Goal: Task Accomplishment & Management: Manage account settings

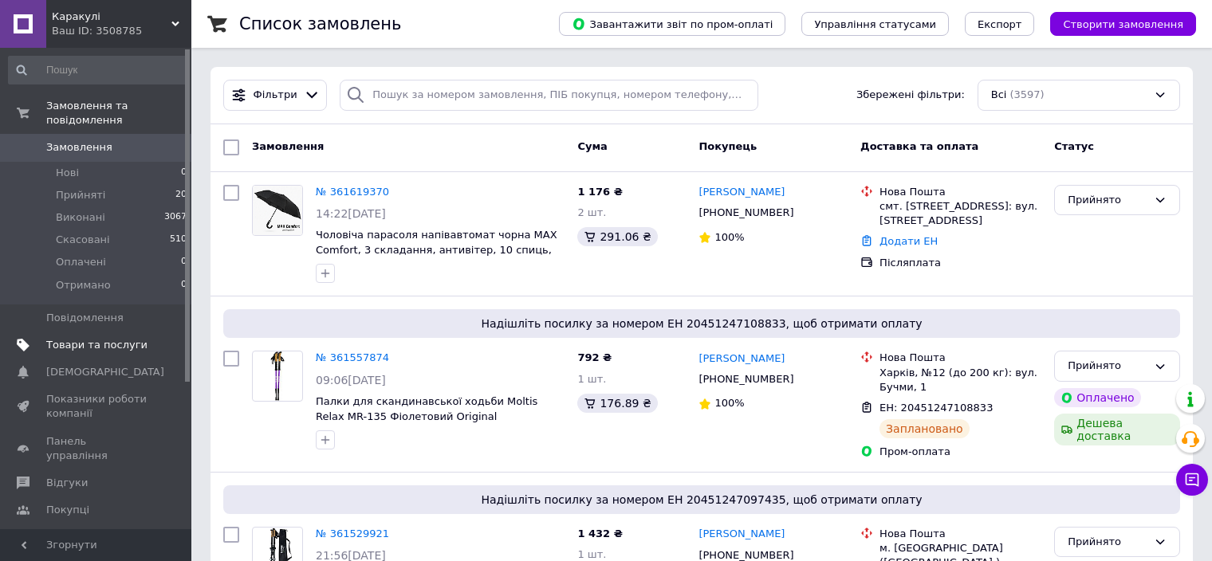
click at [110, 338] on span "Товари та послуги" at bounding box center [96, 345] width 101 height 14
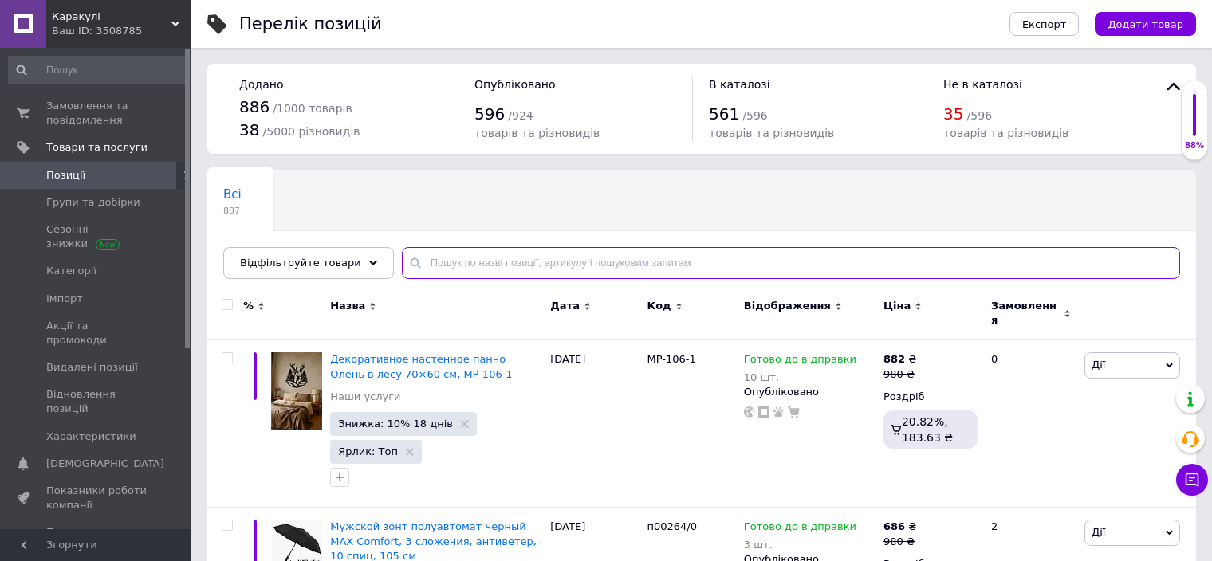
click at [493, 259] on input "text" at bounding box center [791, 263] width 778 height 32
paste input "509-6"
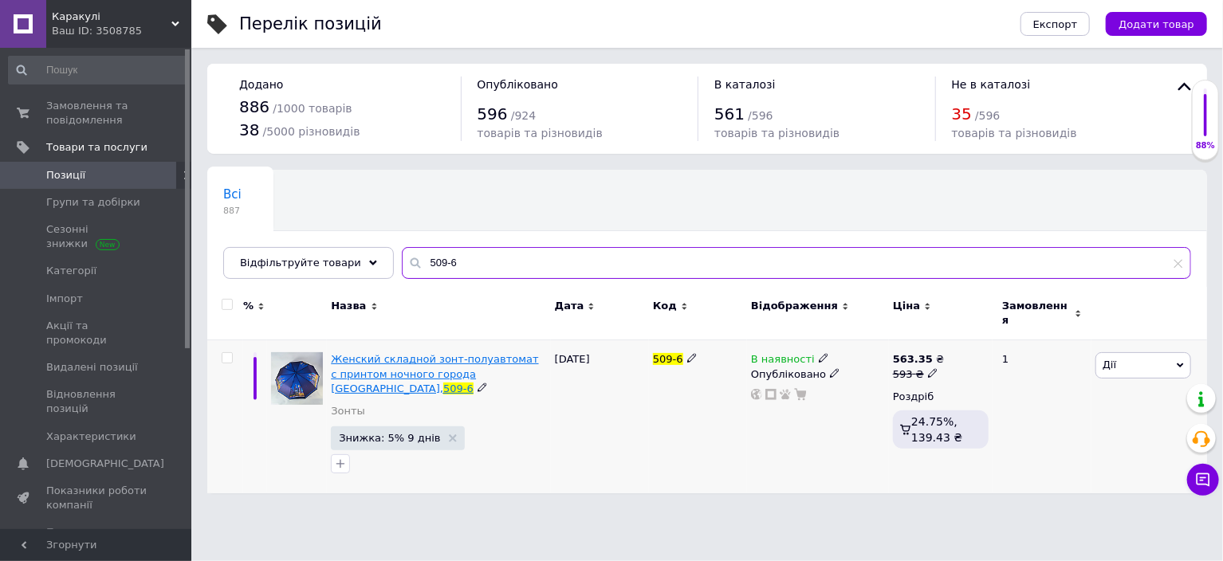
type input "509-6"
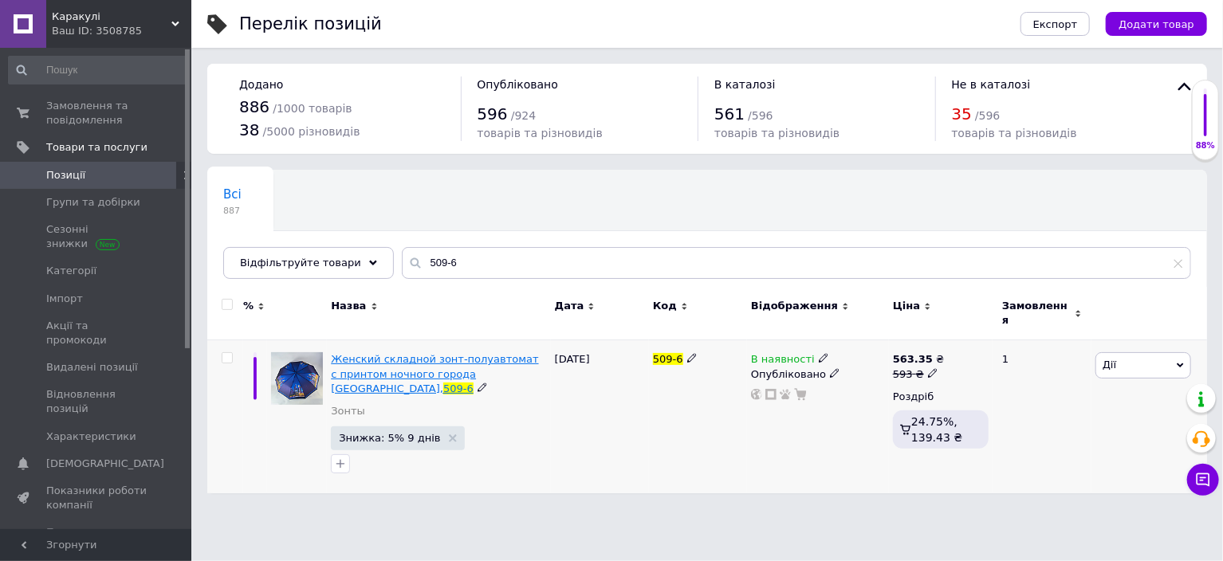
click at [409, 360] on span "Женский складной зонт-полуавтомат c принтом ночного города [GEOGRAPHIC_DATA]," at bounding box center [434, 373] width 207 height 41
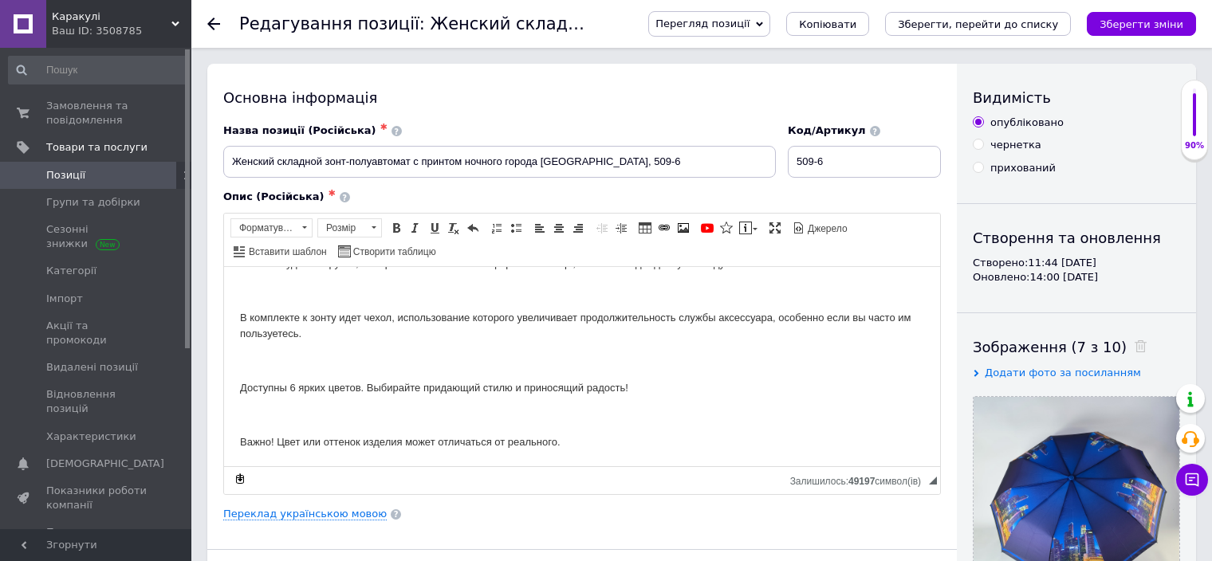
scroll to position [319, 0]
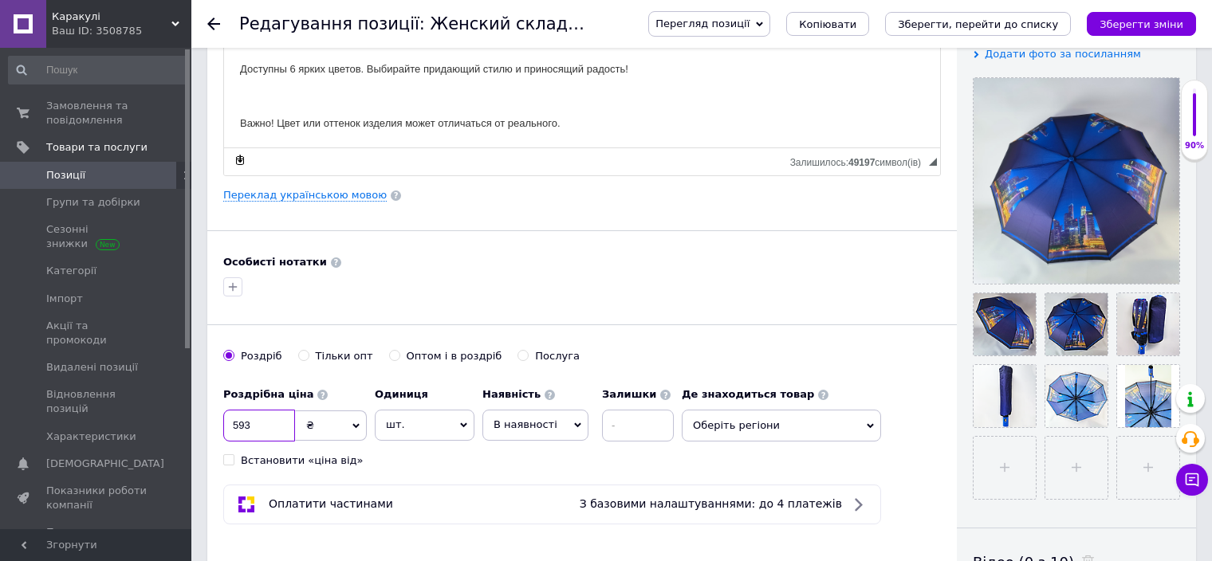
click at [261, 418] on input "593" at bounding box center [259, 426] width 72 height 32
type input "720"
click at [503, 418] on span "В наявності" at bounding box center [525, 424] width 64 height 12
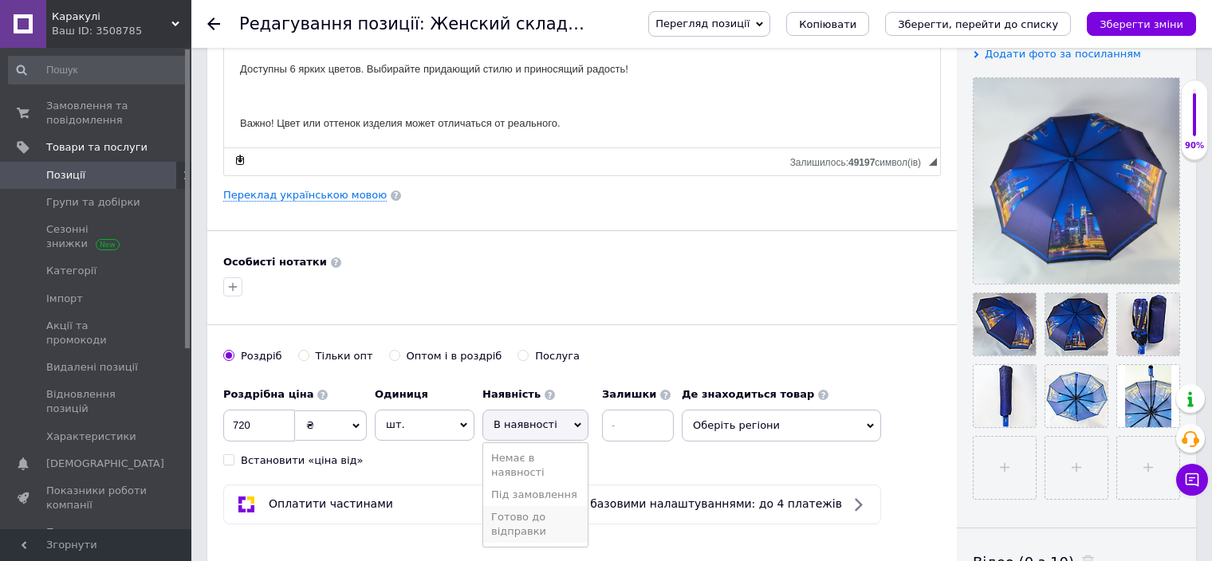
click at [513, 521] on li "Готово до відправки" at bounding box center [535, 524] width 104 height 37
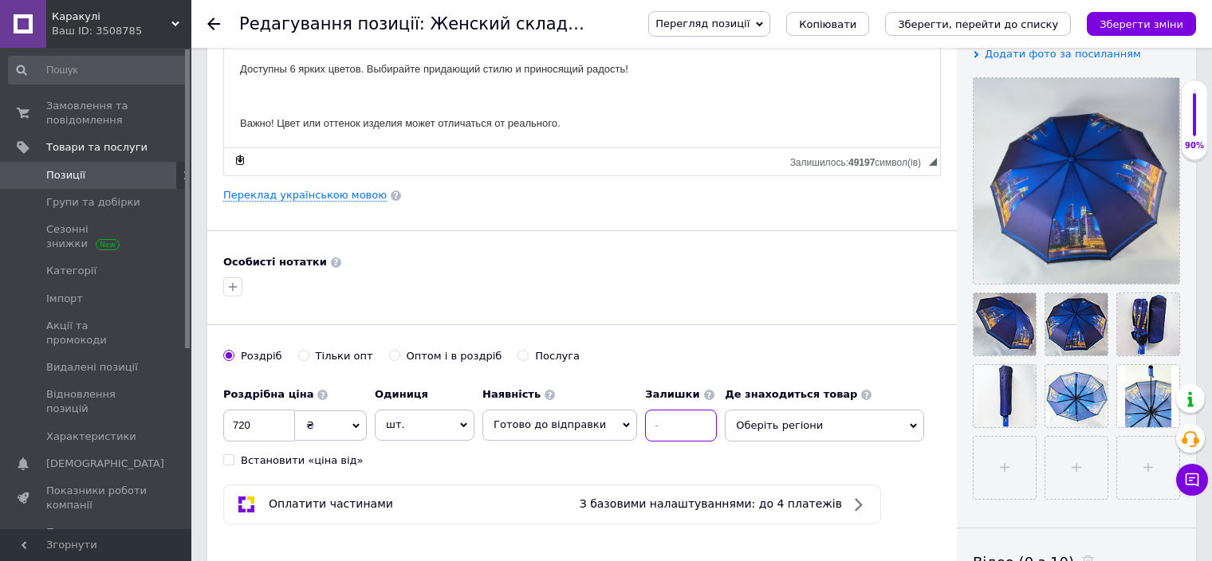
click at [661, 418] on input at bounding box center [681, 426] width 72 height 32
type input "10"
click at [748, 425] on span "Оберіть регіони" at bounding box center [824, 426] width 199 height 32
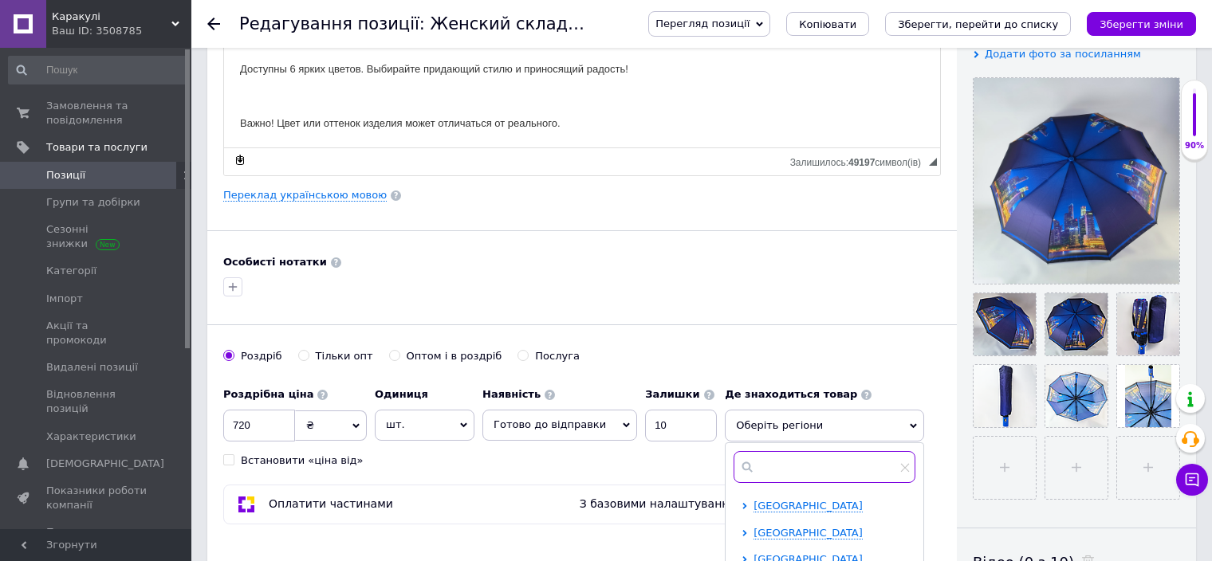
click at [778, 458] on input "text" at bounding box center [824, 467] width 182 height 32
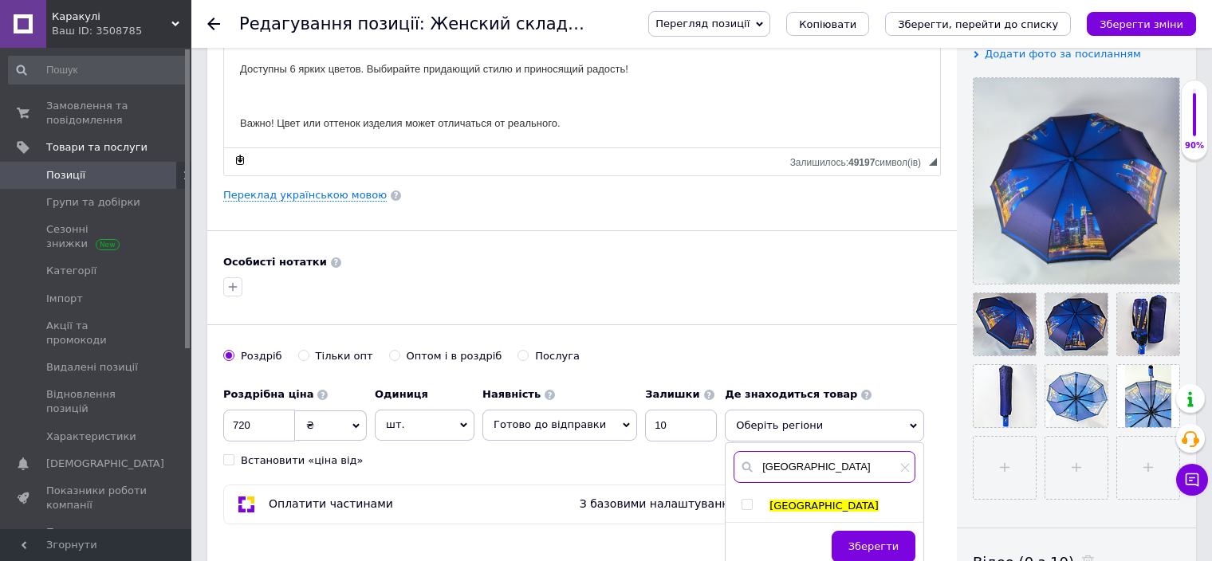
type input "[GEOGRAPHIC_DATA]"
click at [741, 501] on input "checkbox" at bounding box center [746, 505] width 10 height 10
checkbox input "true"
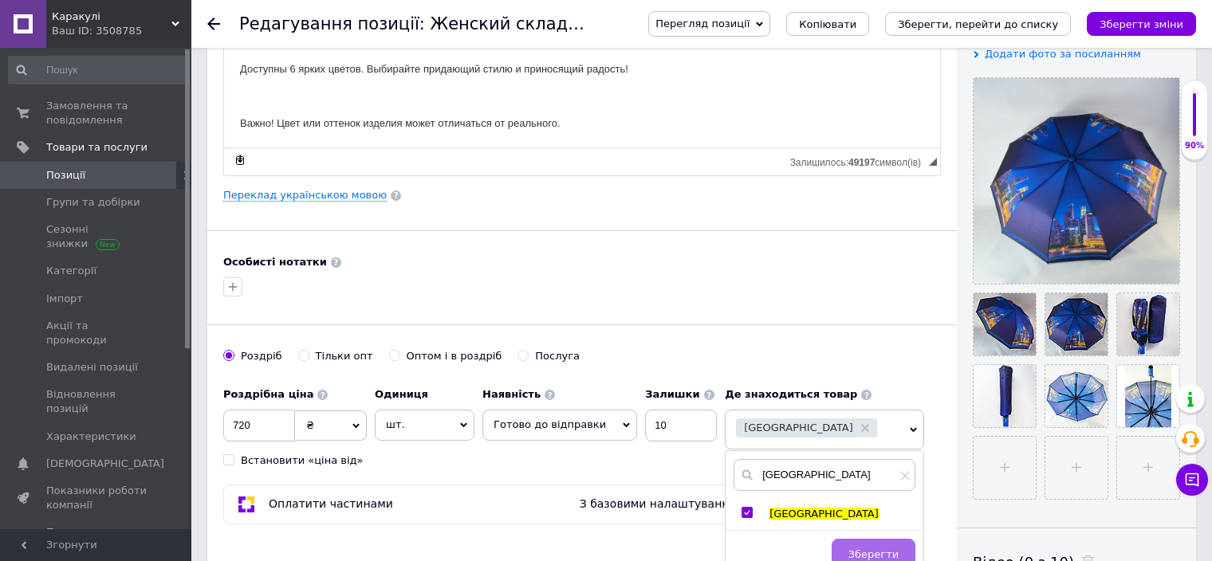
click at [847, 542] on button "Зберегти" at bounding box center [873, 555] width 84 height 32
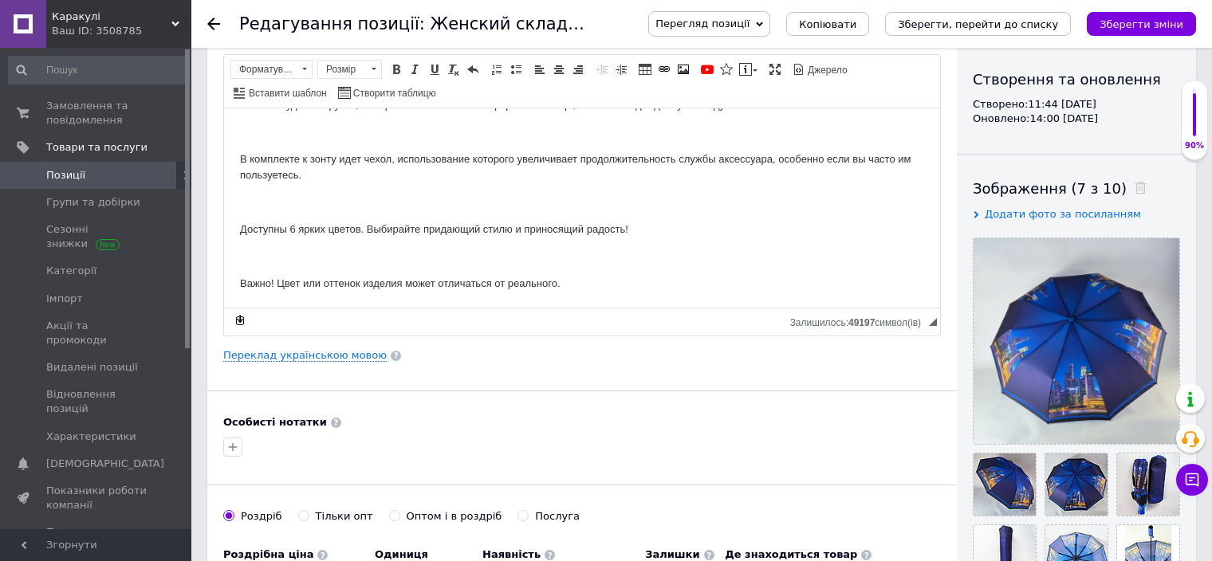
scroll to position [159, 0]
click at [349, 358] on link "Переклад українською мовою" at bounding box center [304, 354] width 163 height 13
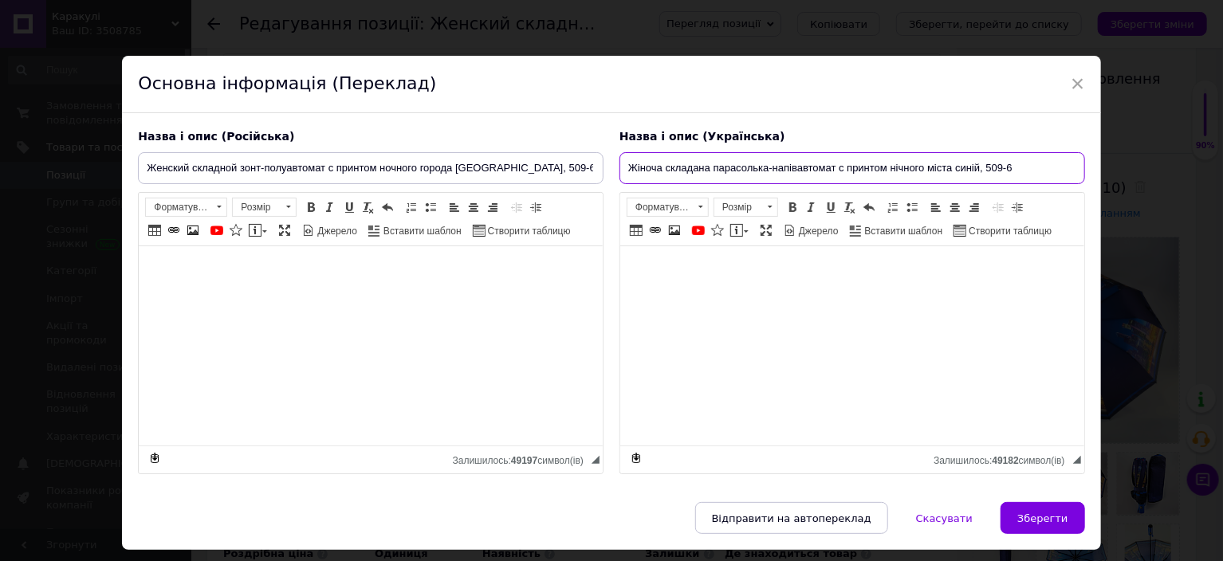
click at [774, 167] on input "Жіноча складана парасолька-напівавтомат c принтом нічного міста синій, 509-6" at bounding box center [852, 168] width 466 height 32
paste input "парасолька складана напівавтомат синя з принтом нічного міста (509-6)"
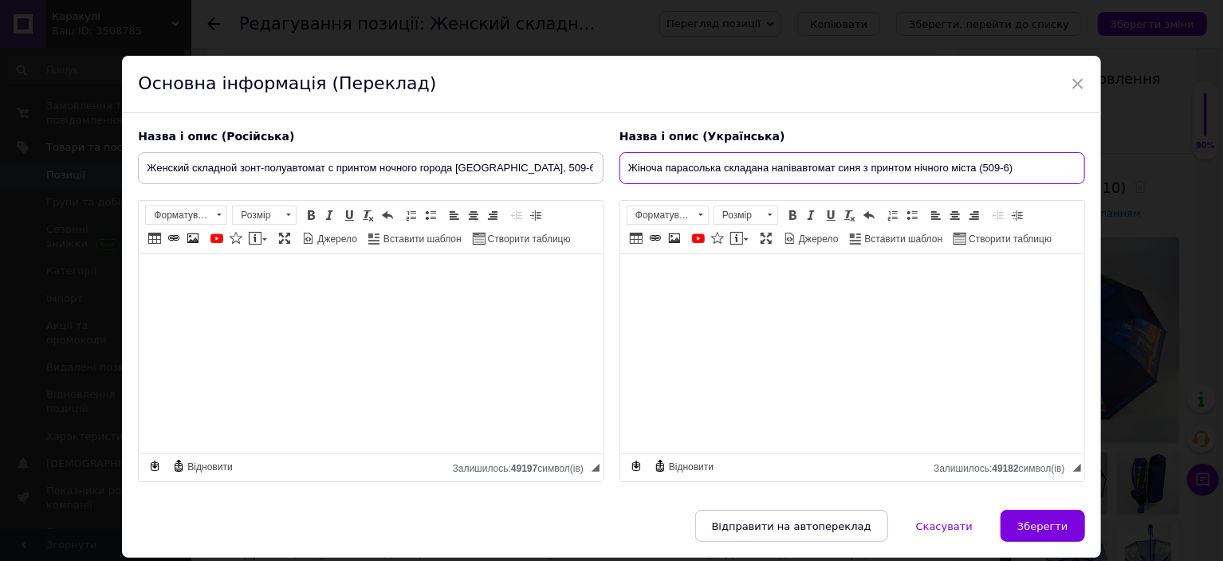
type input "Жіноча парасолька складана напівавтомат синя з принтом нічного міста (509-6)"
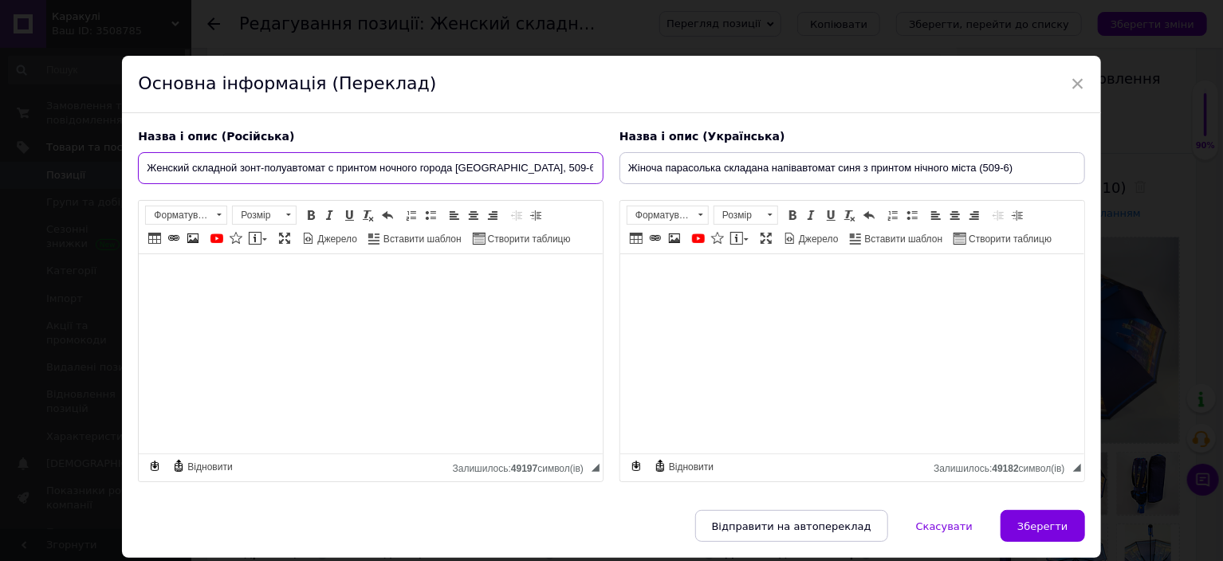
click at [422, 173] on input "Женский складной зонт-полуавтомат c принтом ночного города [GEOGRAPHIC_DATA], 5…" at bounding box center [371, 168] width 466 height 32
paste input "зонт складной полуавтомат синие с принтом ночного города (509-6)"
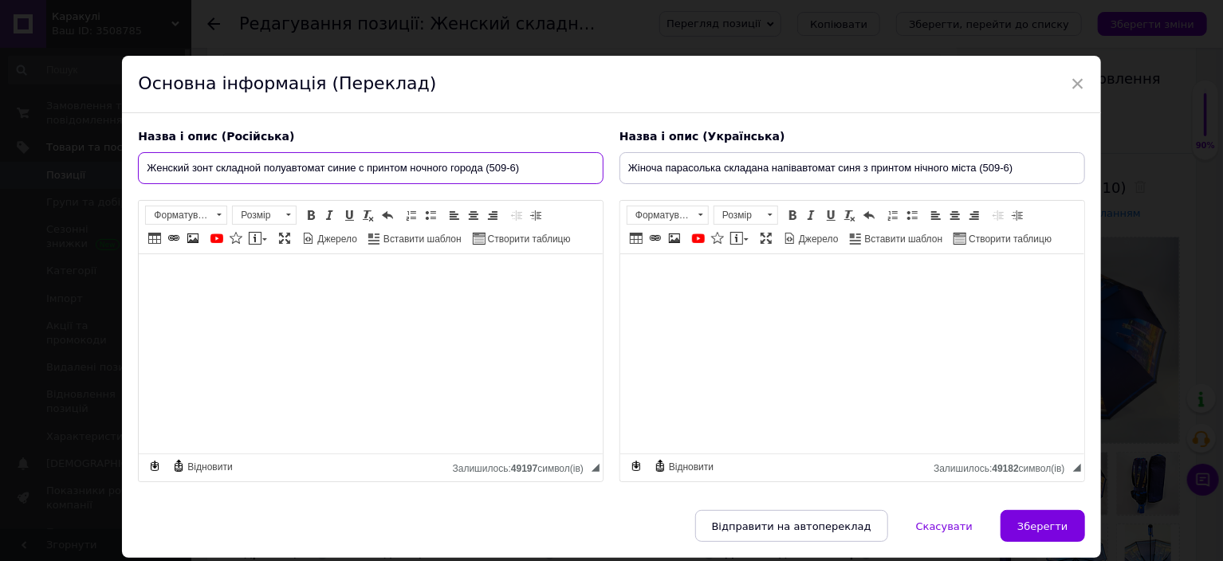
type input "Женский зонт складной полуавтомат синие с принтом ночного города (509-6)"
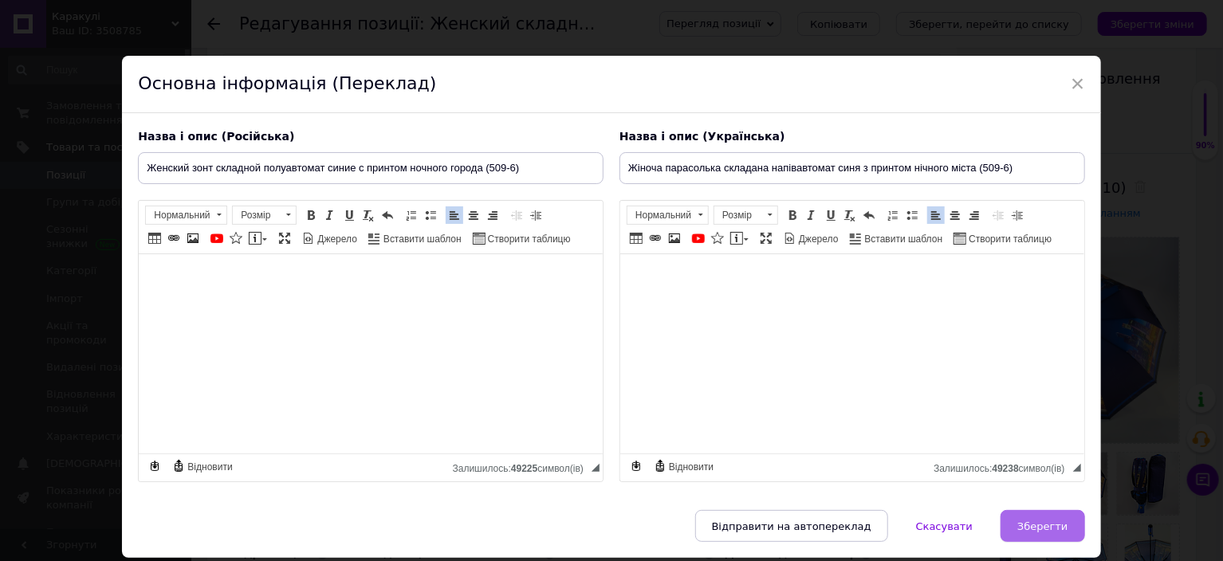
click at [1043, 524] on span "Зберегти" at bounding box center [1042, 527] width 50 height 12
type input "Женский зонт складной полуавтомат синие с принтом ночного города (509-6)"
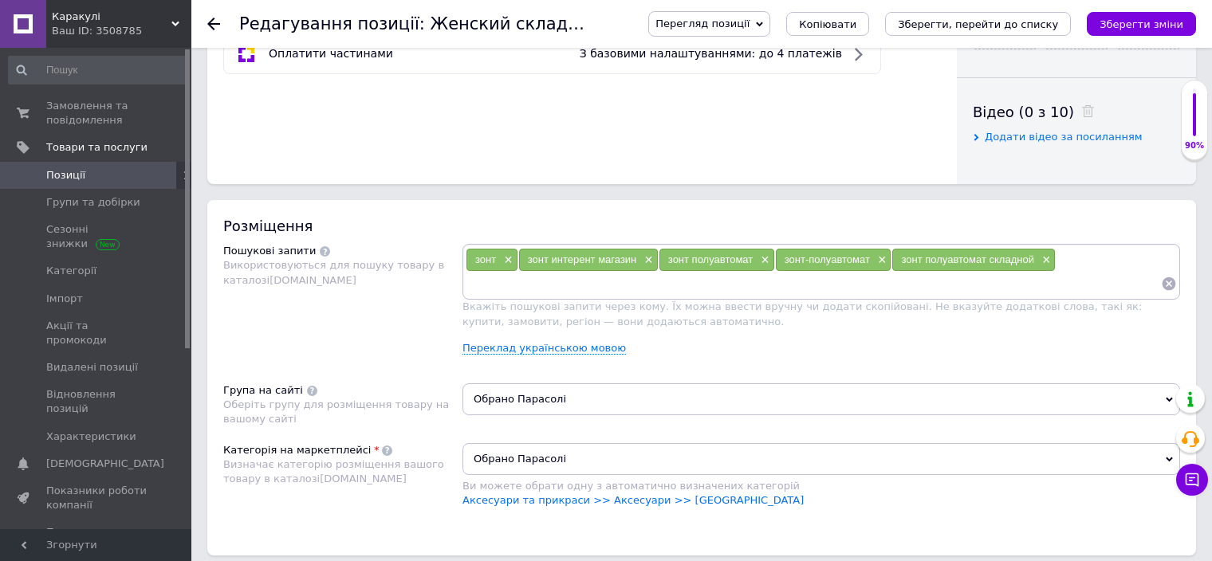
scroll to position [797, 0]
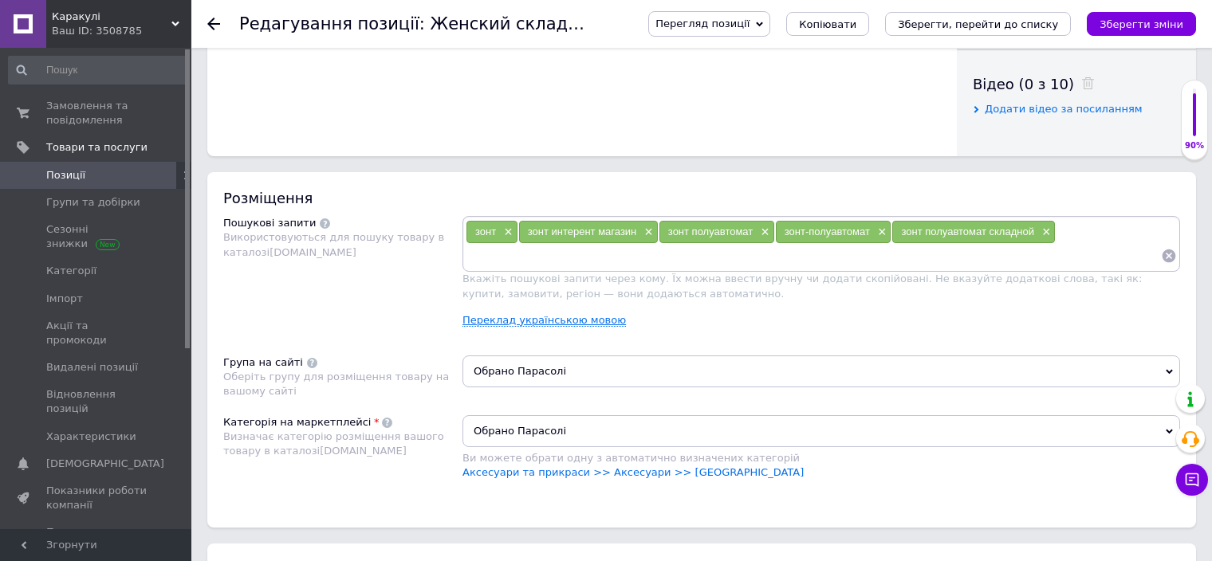
click at [503, 320] on link "Переклад українською мовою" at bounding box center [543, 320] width 163 height 13
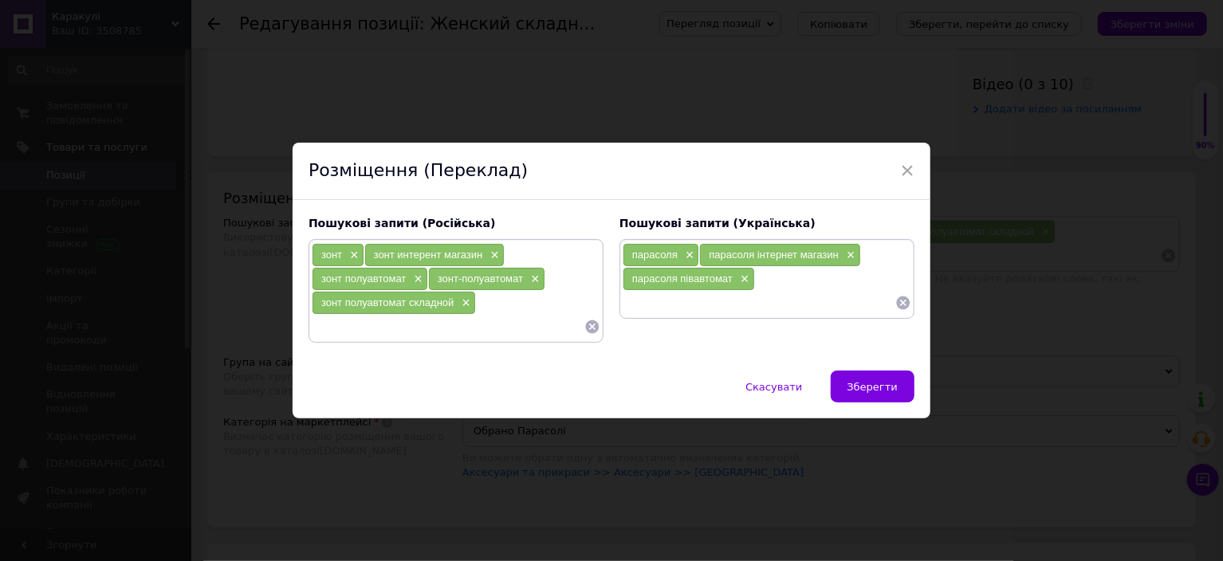
click at [672, 253] on span "парасоля" at bounding box center [654, 255] width 45 height 12
click at [728, 307] on input at bounding box center [759, 303] width 273 height 24
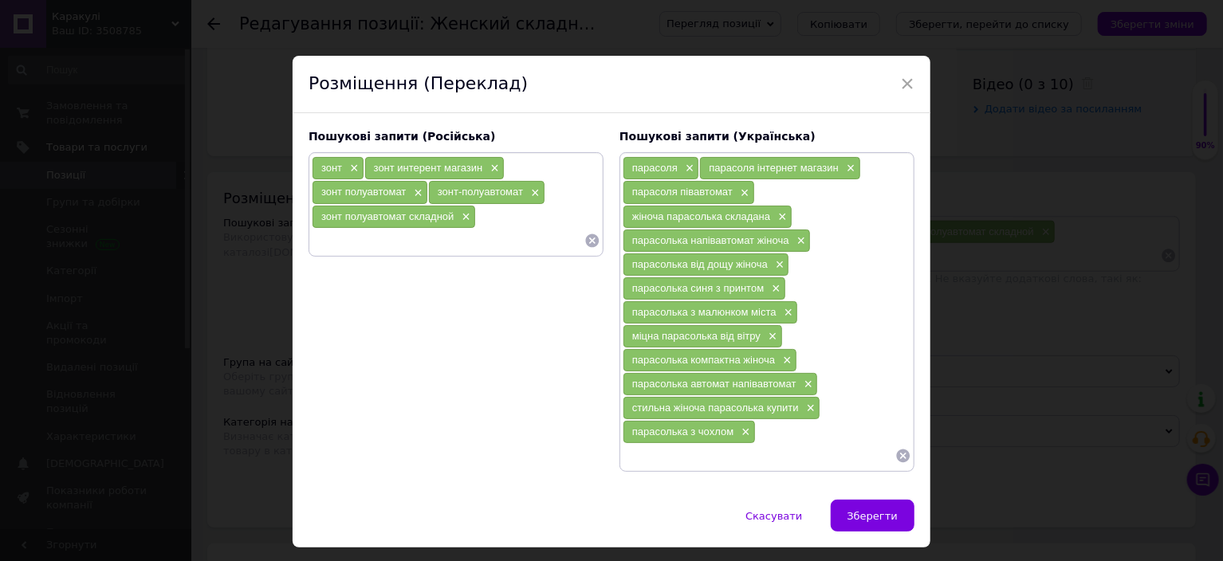
click at [418, 249] on input at bounding box center [448, 241] width 273 height 24
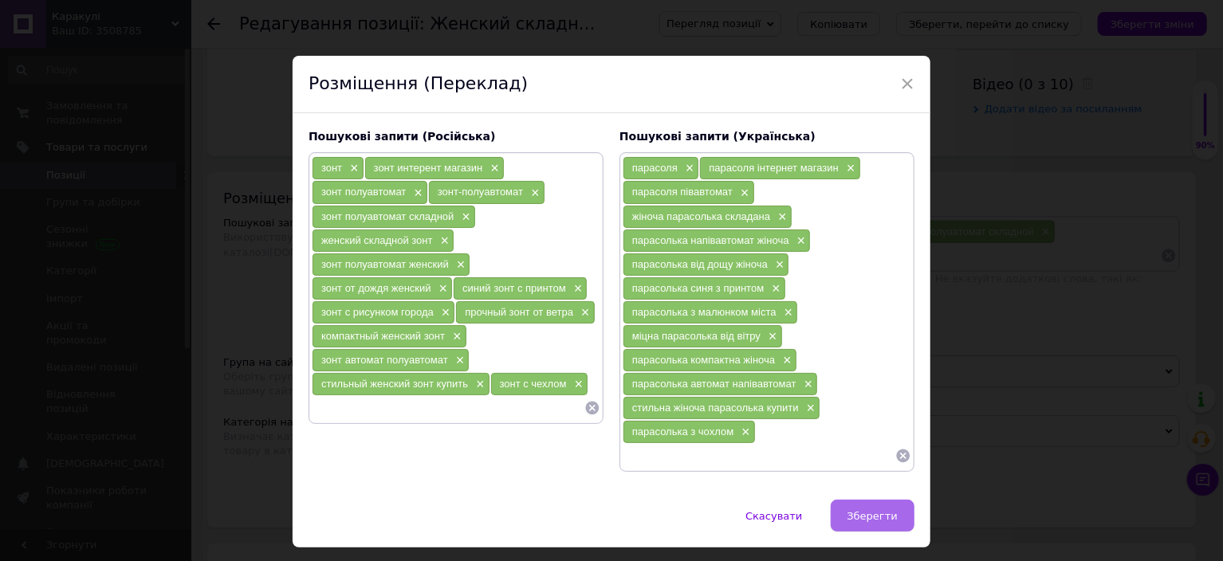
click at [874, 510] on span "Зберегти" at bounding box center [872, 516] width 50 height 12
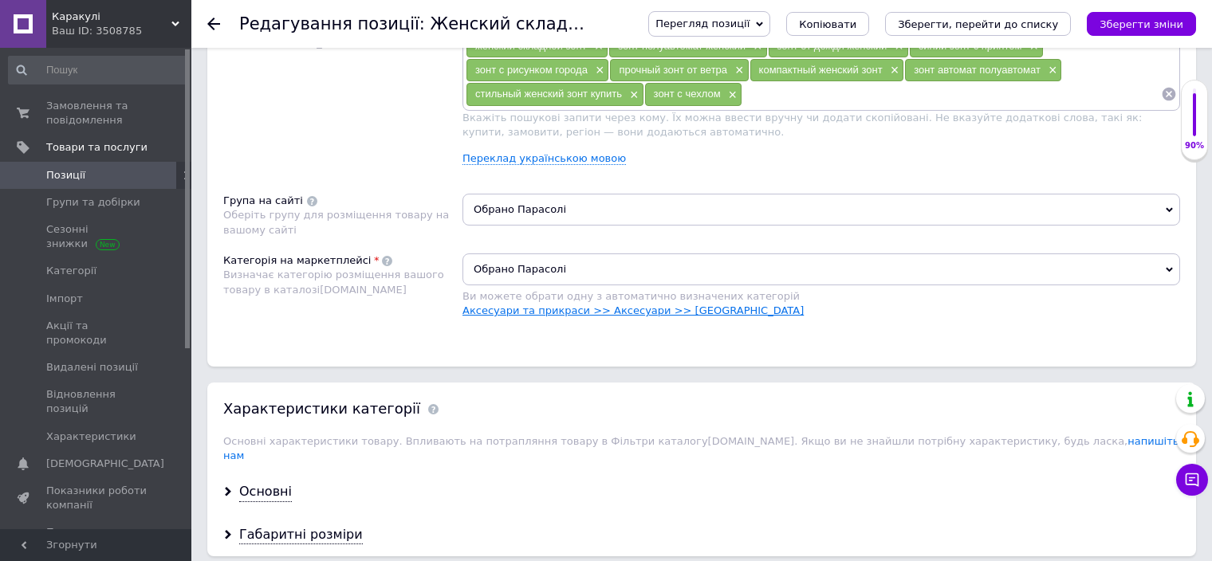
scroll to position [1036, 0]
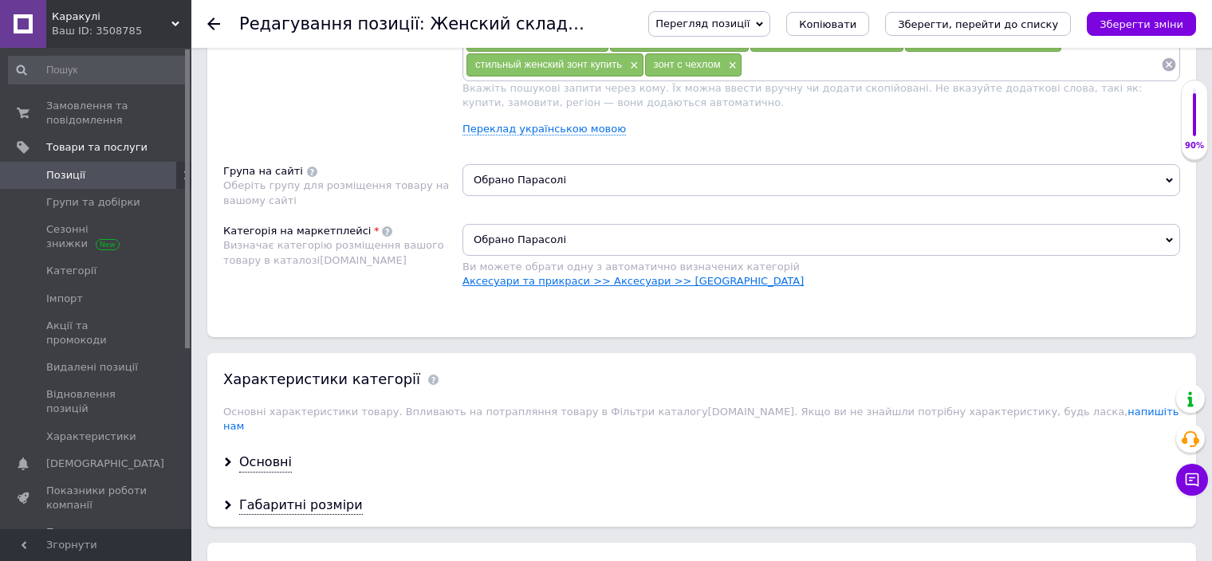
click at [694, 281] on link "Аксесуари та прикраси >> Аксесуари >> [GEOGRAPHIC_DATA]" at bounding box center [632, 281] width 341 height 12
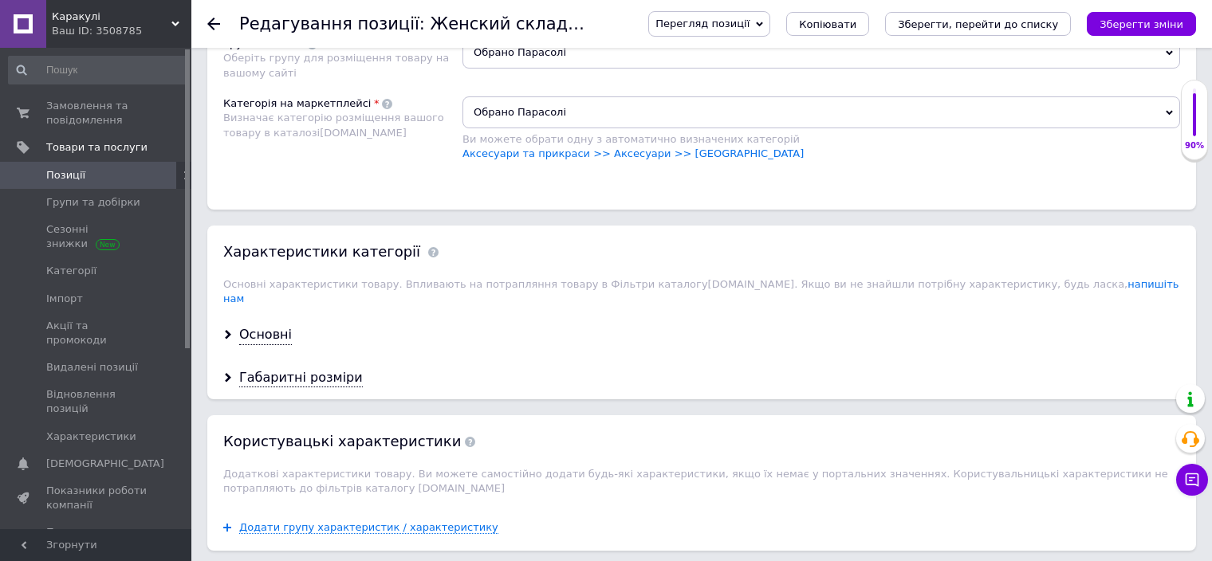
scroll to position [1275, 0]
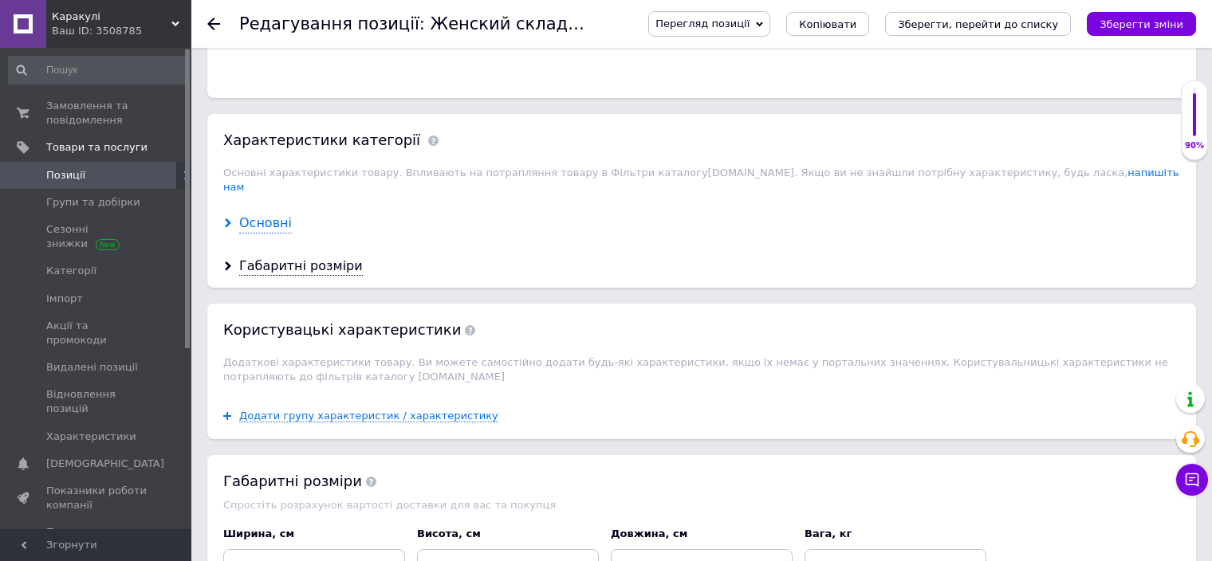
click at [273, 214] on div "Основні" at bounding box center [265, 223] width 53 height 18
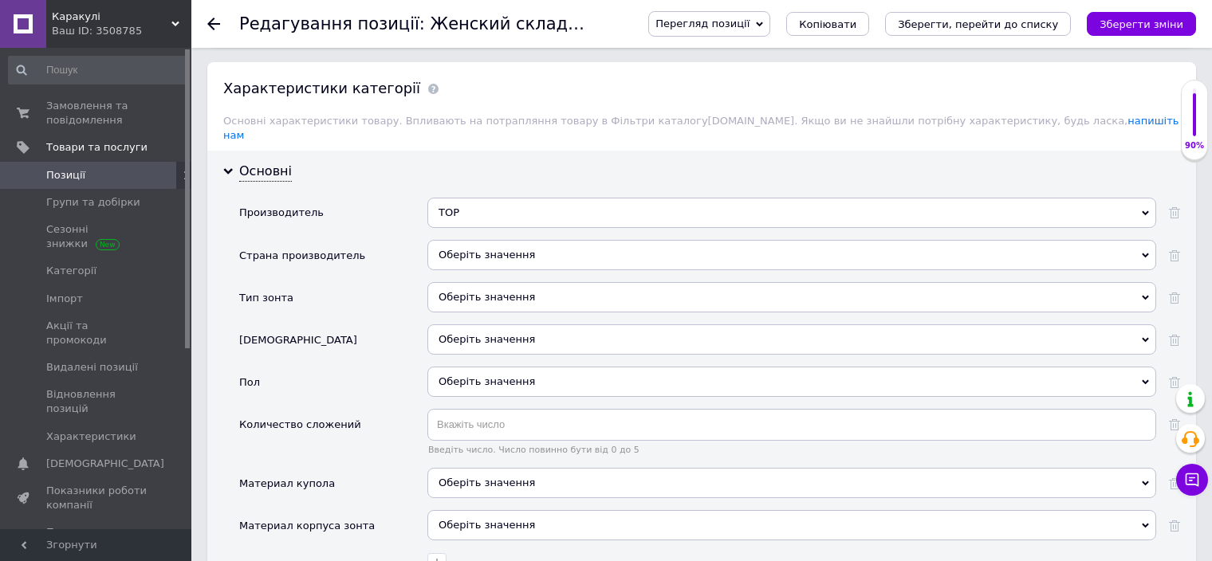
scroll to position [1355, 0]
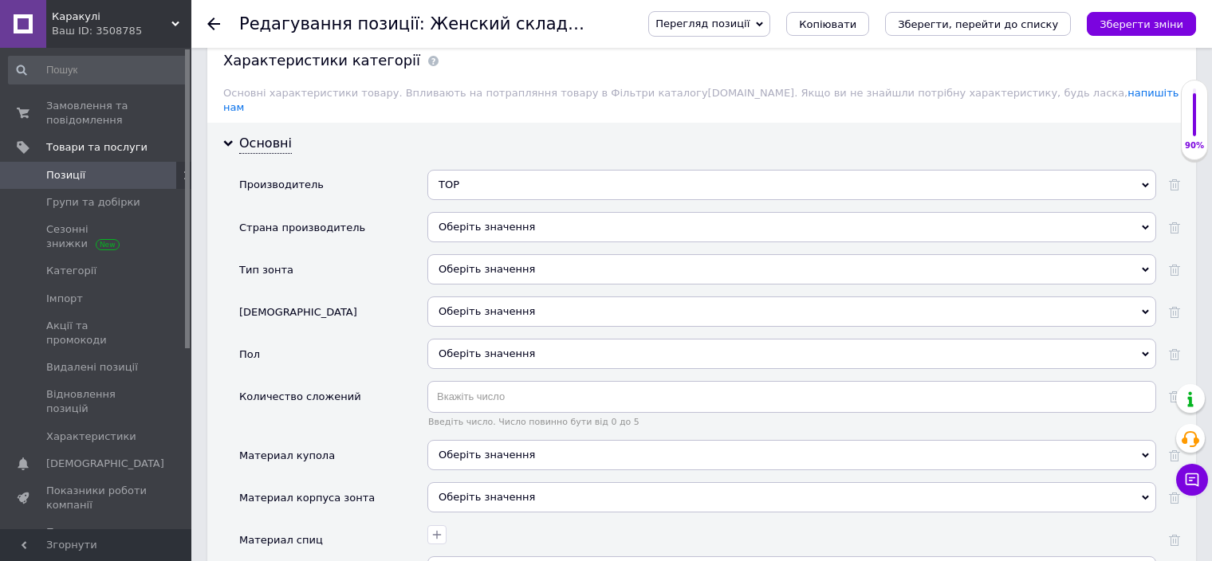
click at [481, 170] on div "TOP" at bounding box center [791, 185] width 729 height 30
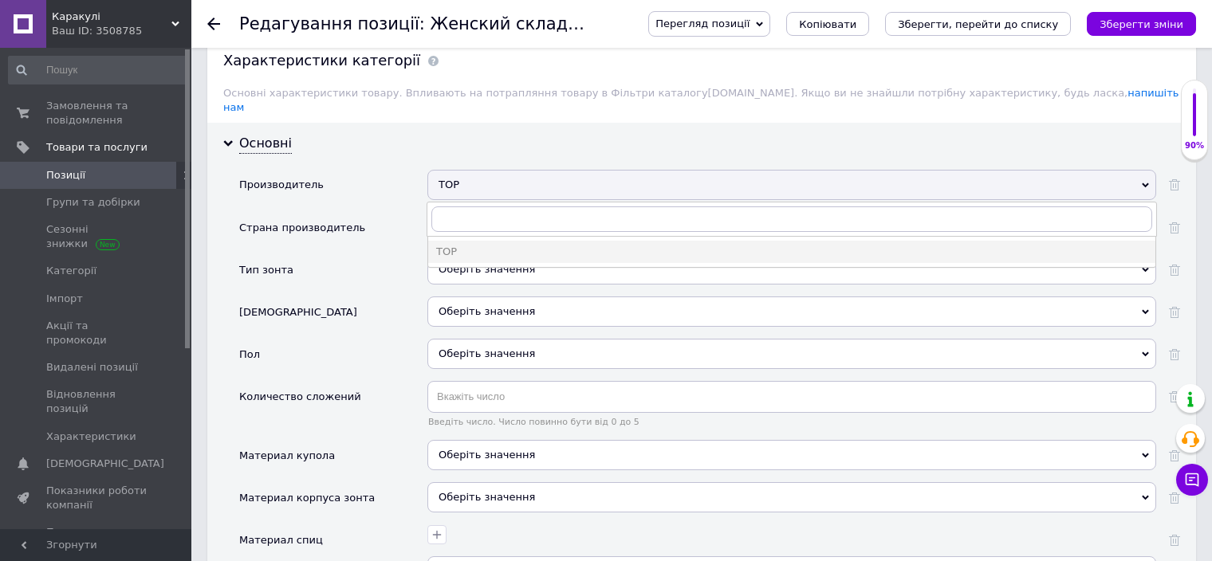
click at [363, 182] on div "Производитель" at bounding box center [333, 191] width 188 height 42
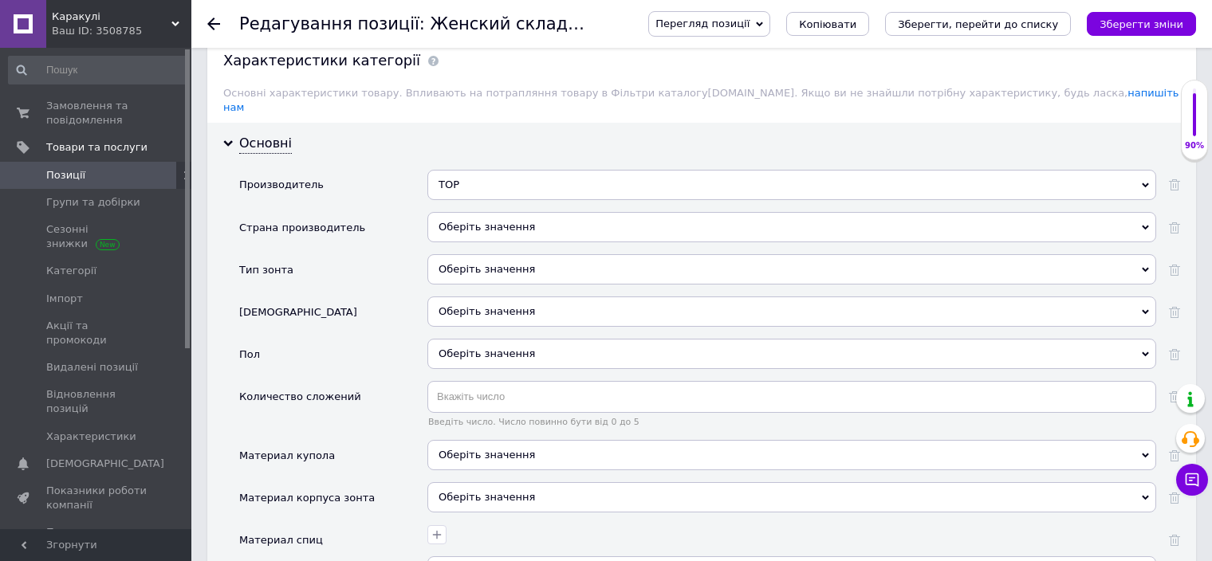
click at [513, 212] on div "Оберіть значення" at bounding box center [791, 227] width 729 height 30
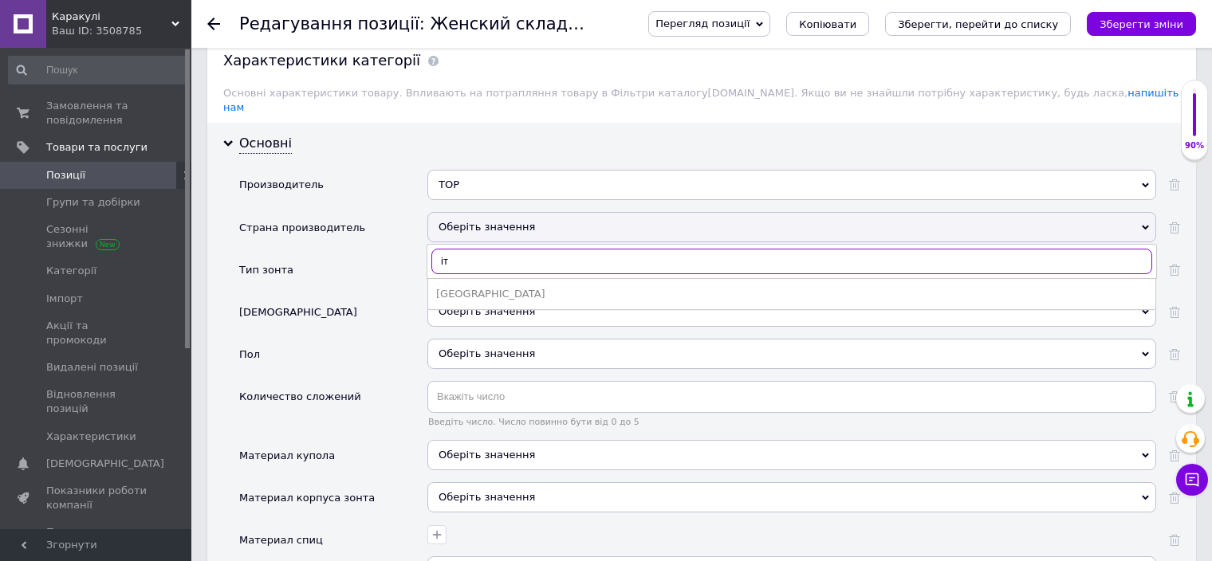
type input "іт"
click at [498, 287] on div "[GEOGRAPHIC_DATA]" at bounding box center [791, 294] width 711 height 14
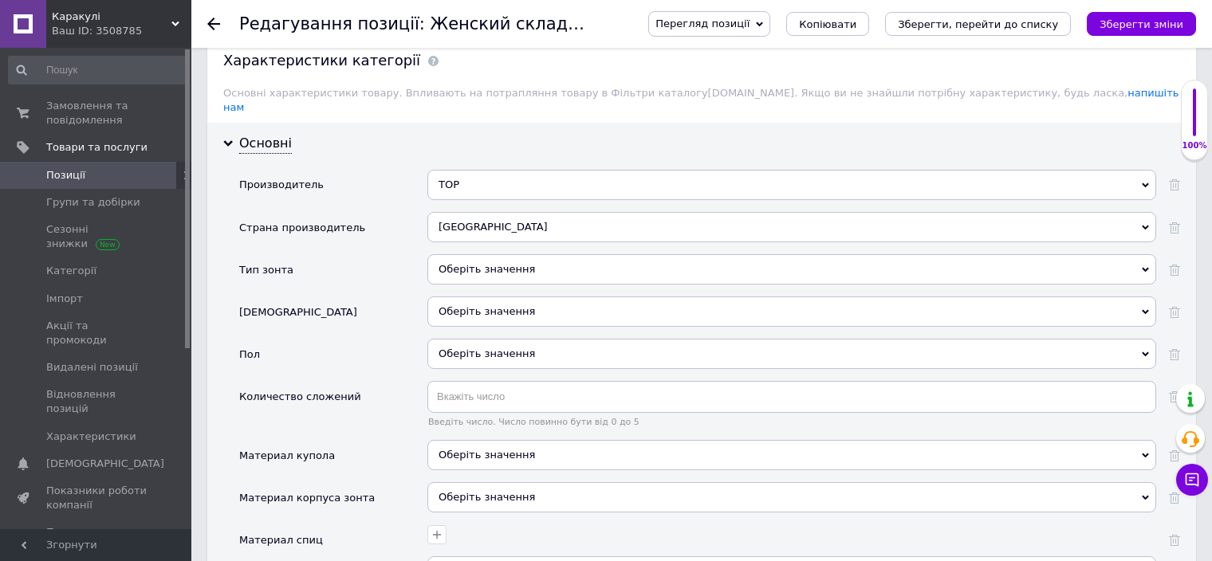
click at [505, 254] on div "Оберіть значення" at bounding box center [791, 269] width 729 height 30
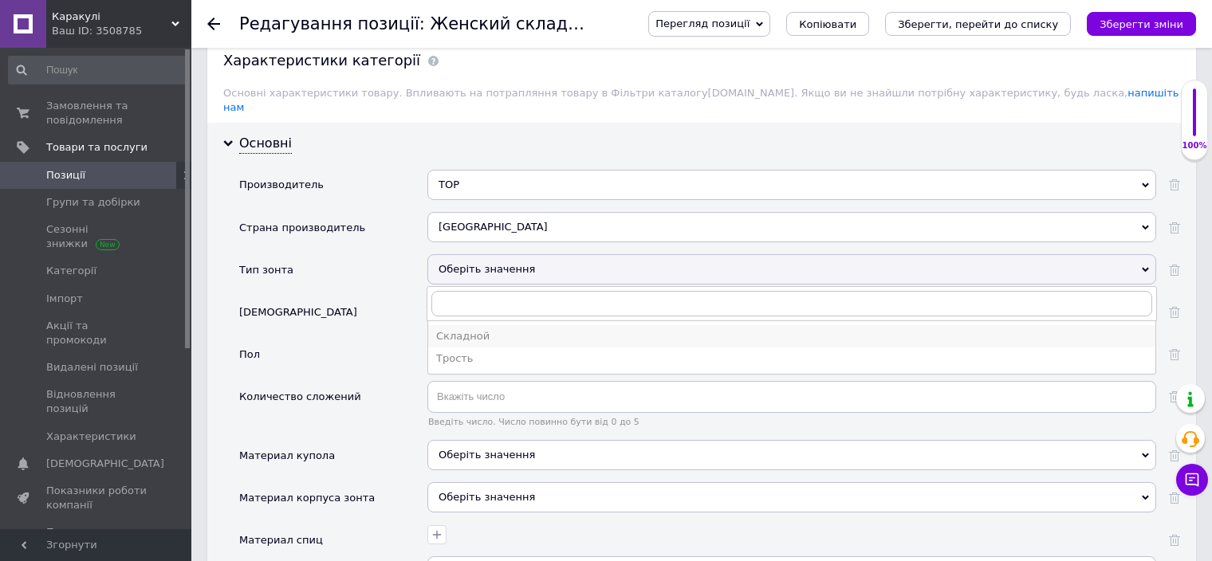
click at [497, 325] on li "Складной" at bounding box center [791, 336] width 727 height 22
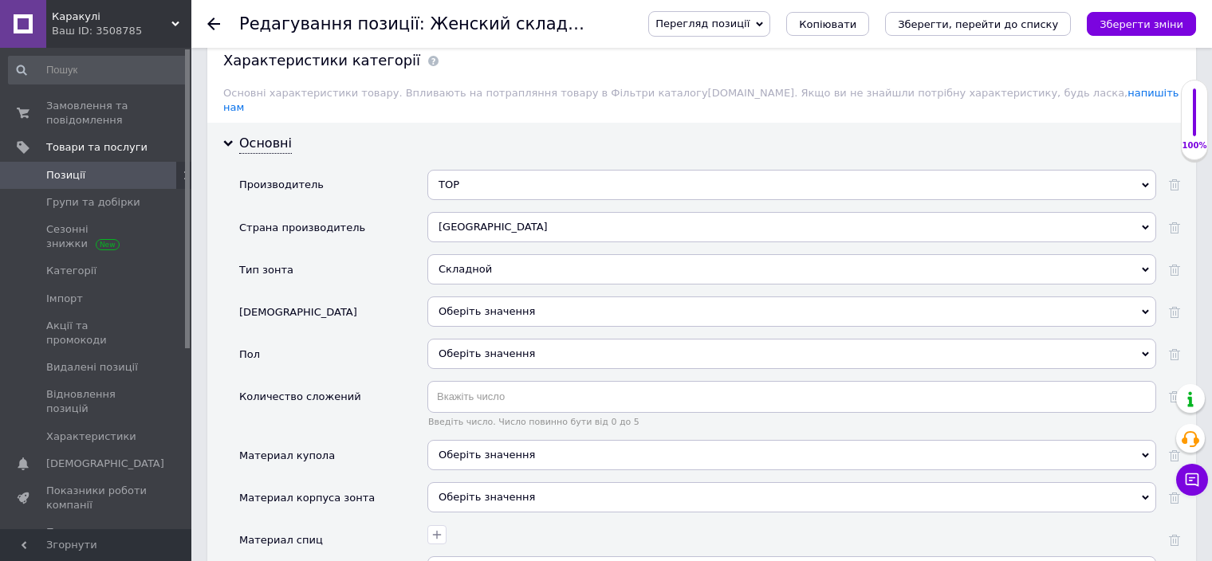
click at [492, 301] on div "Оберіть значення" at bounding box center [791, 312] width 729 height 30
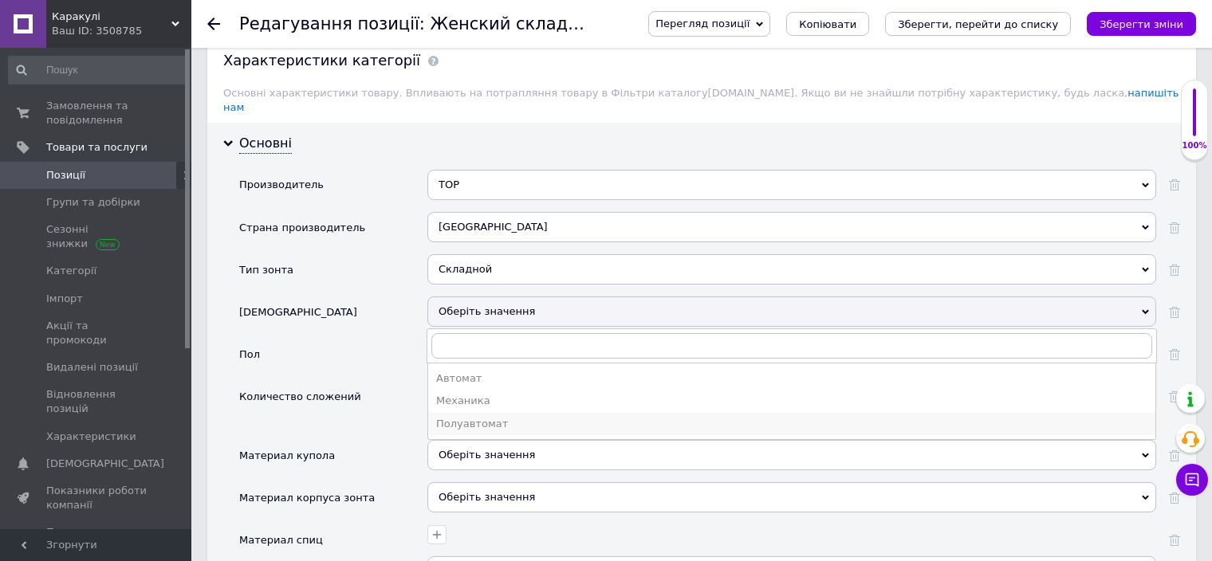
click at [500, 417] on div "Полуавтомат" at bounding box center [791, 424] width 711 height 14
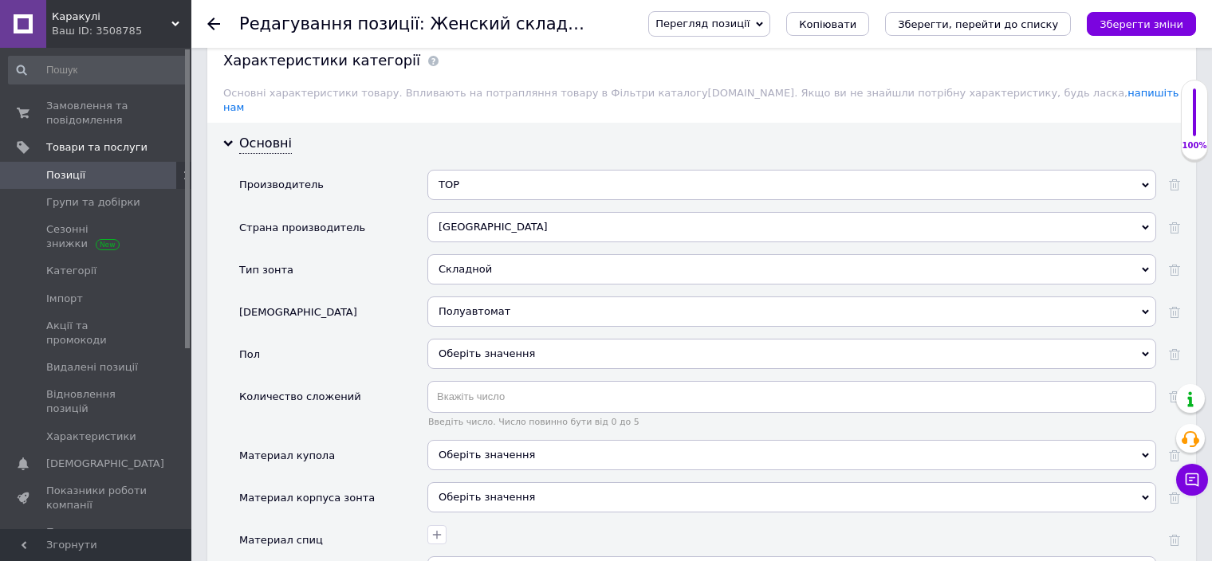
click at [521, 339] on div "Оберіть значення" at bounding box center [791, 354] width 729 height 30
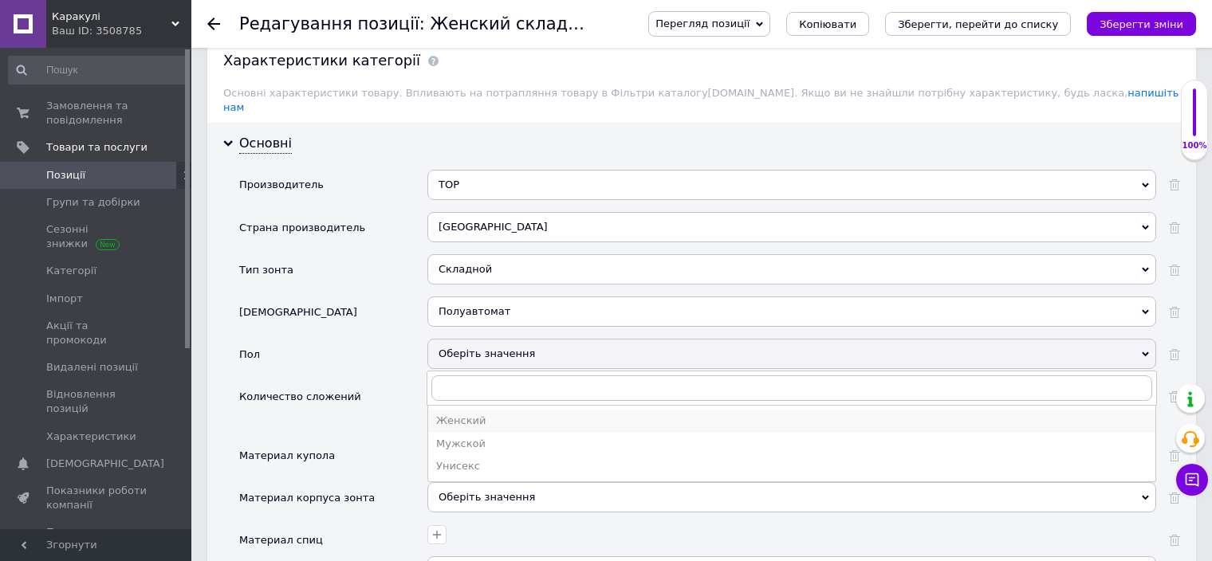
click at [521, 411] on li "Женский" at bounding box center [791, 421] width 727 height 22
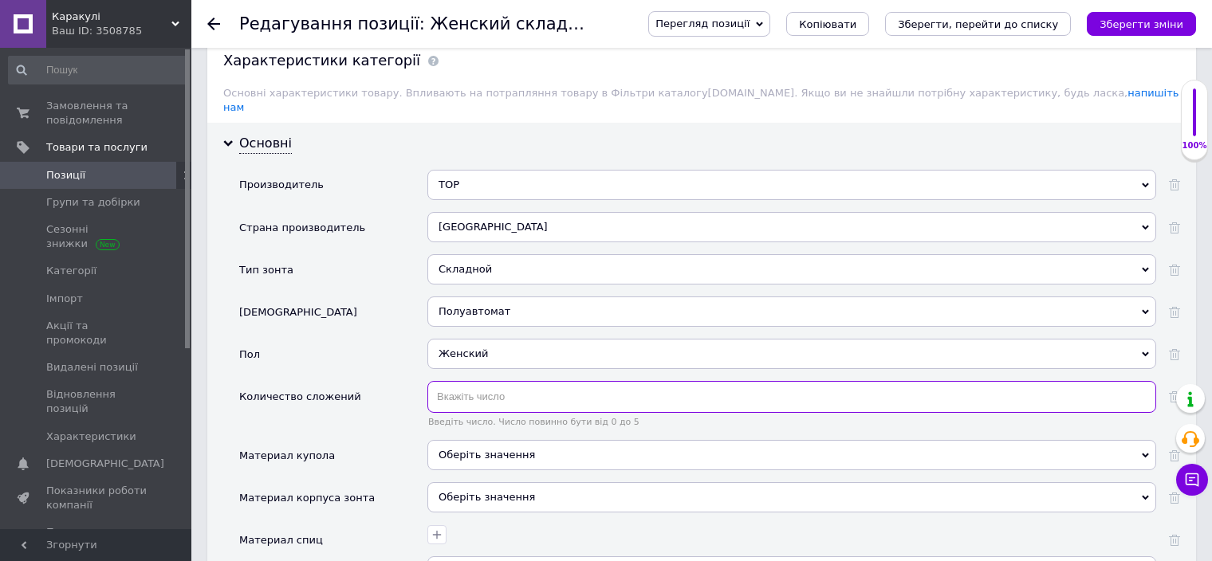
click at [516, 383] on input "text" at bounding box center [791, 397] width 729 height 32
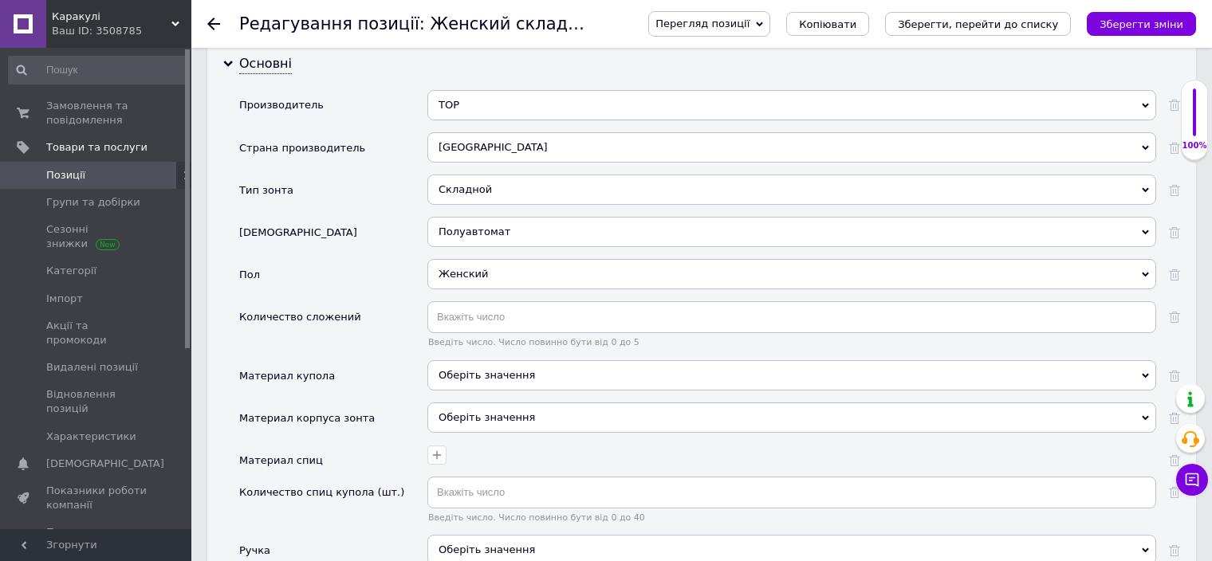
click at [452, 360] on div "Оберіть значення" at bounding box center [791, 375] width 729 height 30
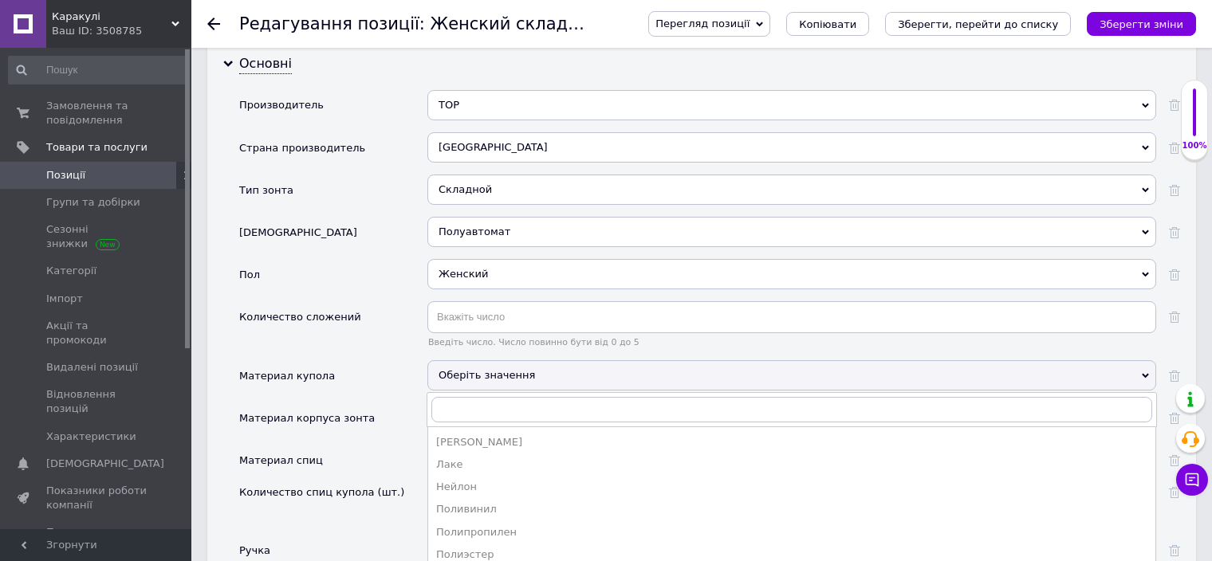
click at [371, 360] on div "Материал купола" at bounding box center [333, 381] width 188 height 42
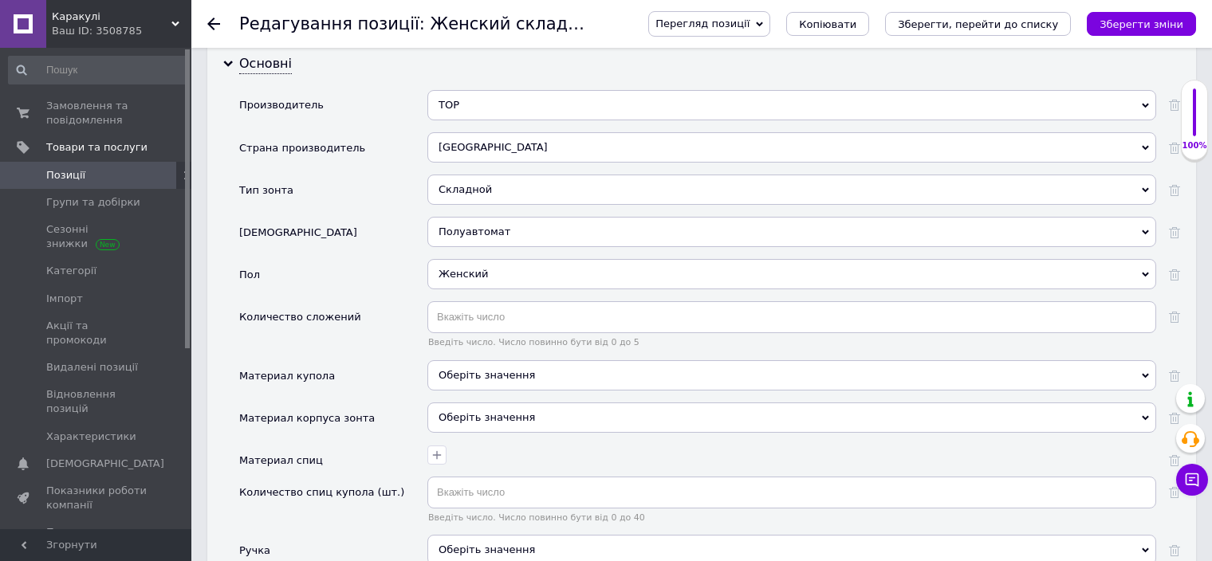
click at [462, 403] on div "Оберіть значення" at bounding box center [791, 418] width 729 height 30
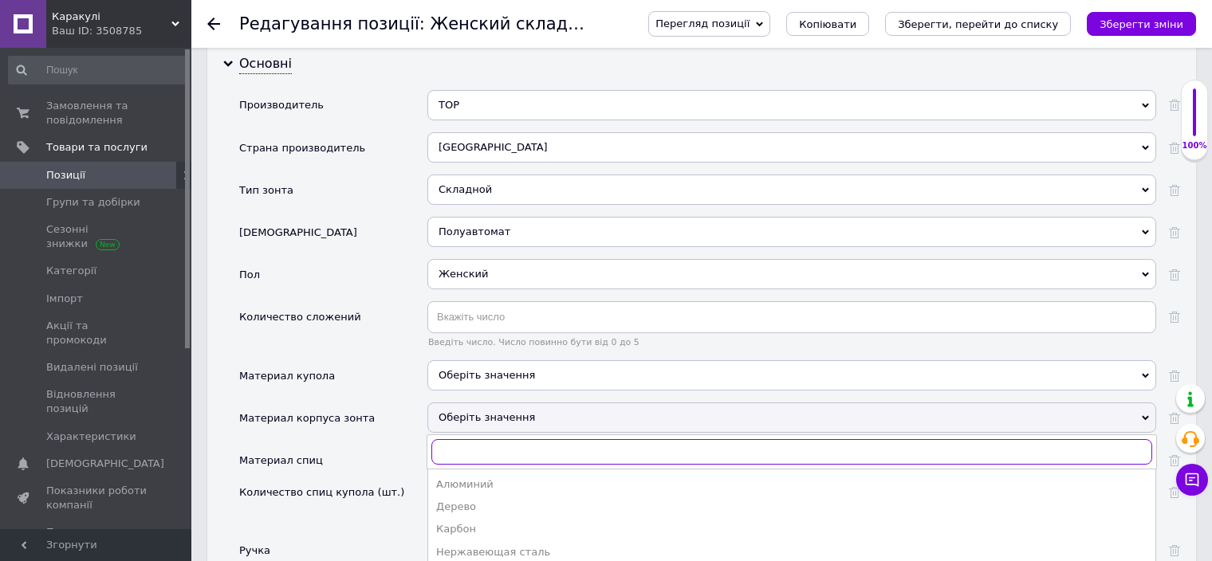
scroll to position [1515, 0]
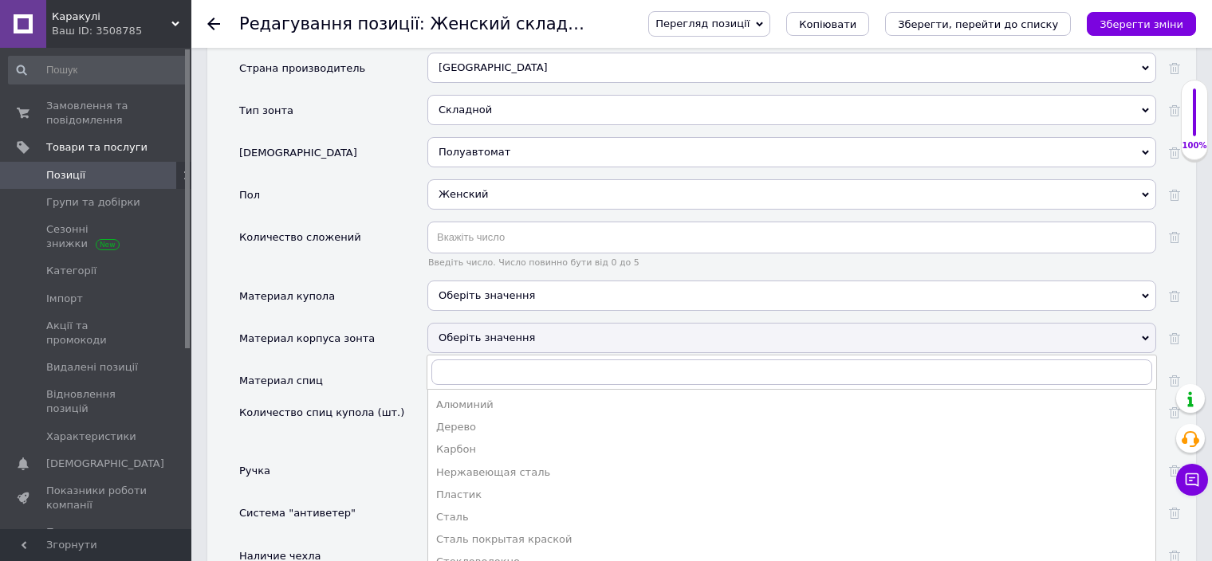
click at [390, 332] on div "Материал корпуса зонта" at bounding box center [333, 344] width 188 height 42
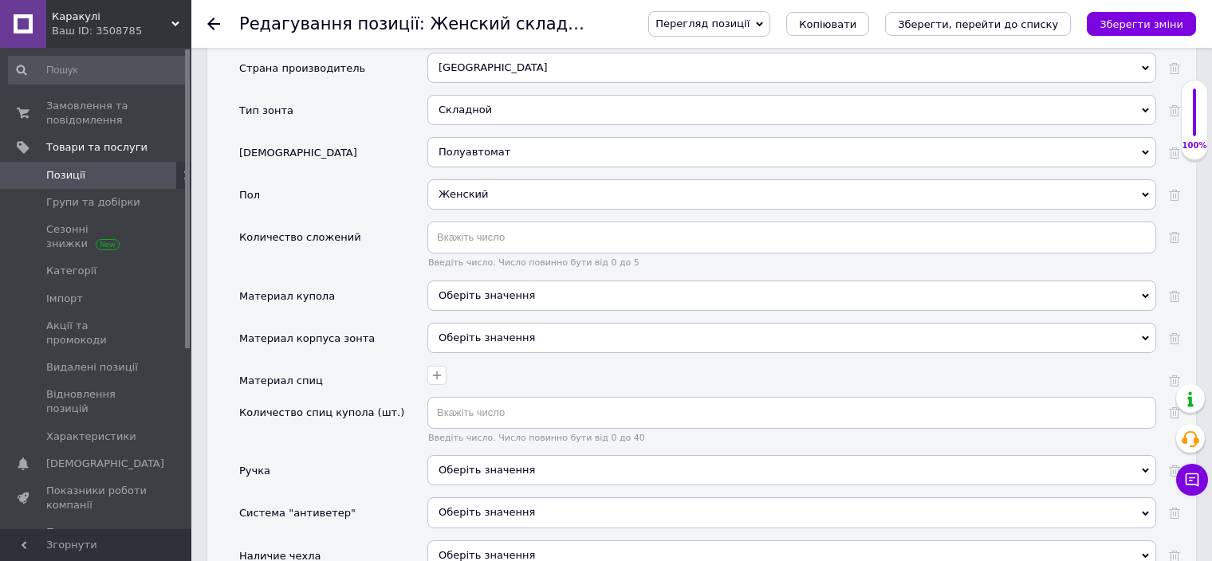
scroll to position [1594, 0]
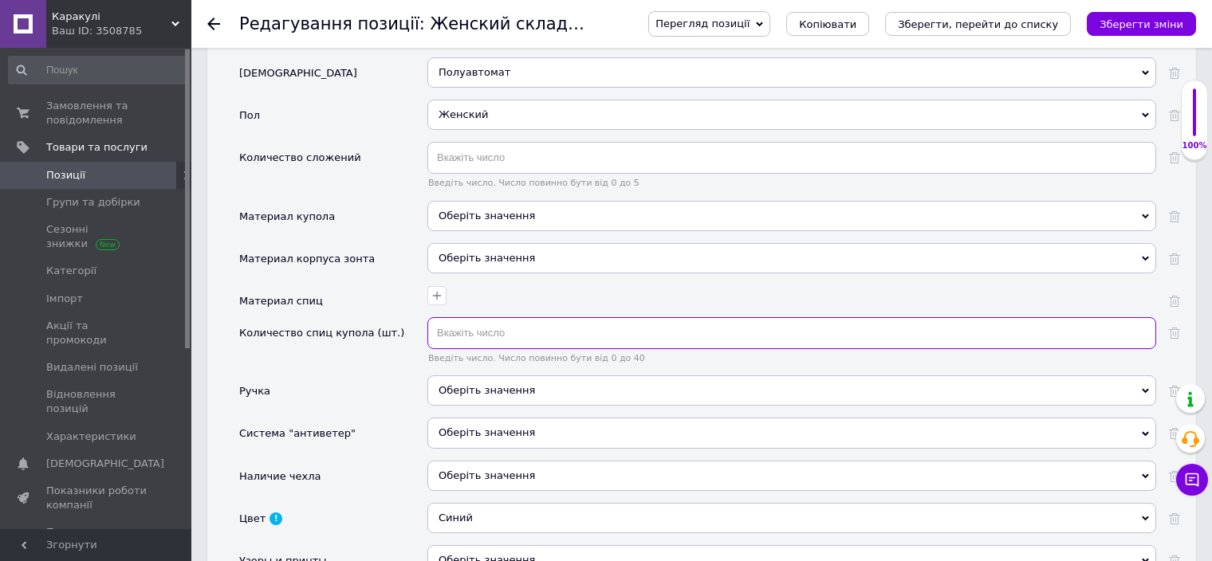
click at [538, 317] on input "text" at bounding box center [791, 333] width 729 height 32
type input "0"
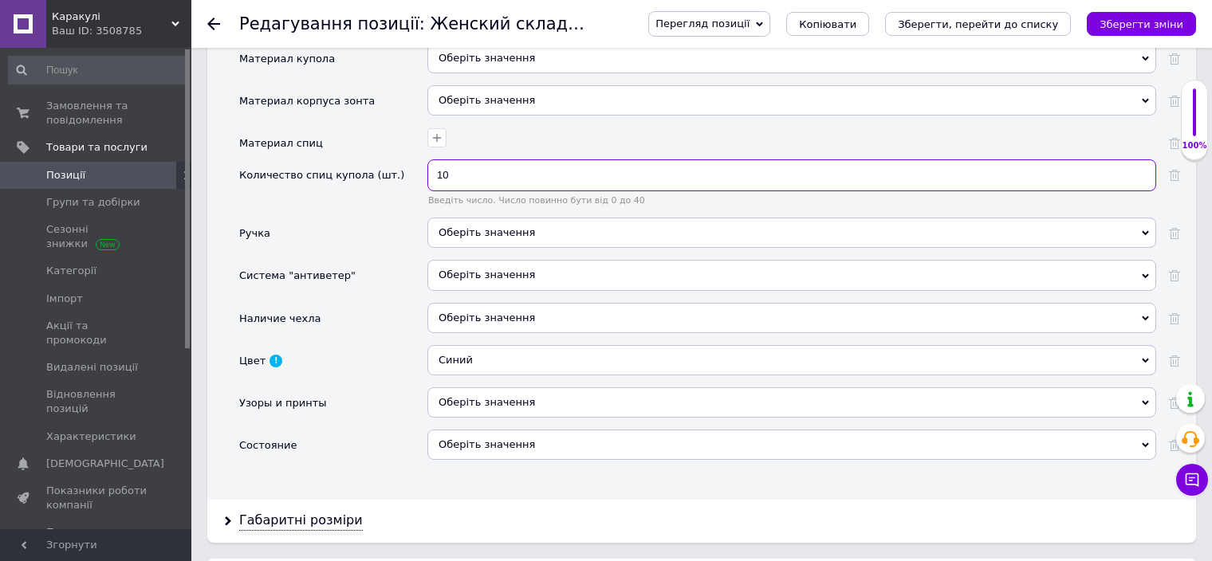
scroll to position [1754, 0]
type input "10"
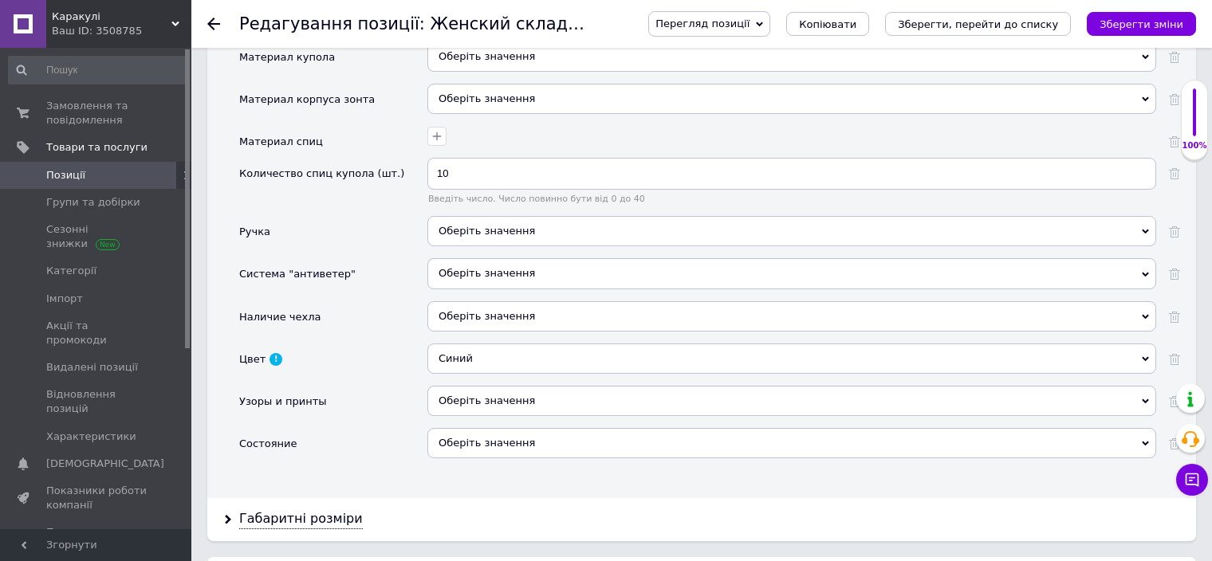
click at [466, 267] on span "Оберіть значення" at bounding box center [486, 273] width 96 height 12
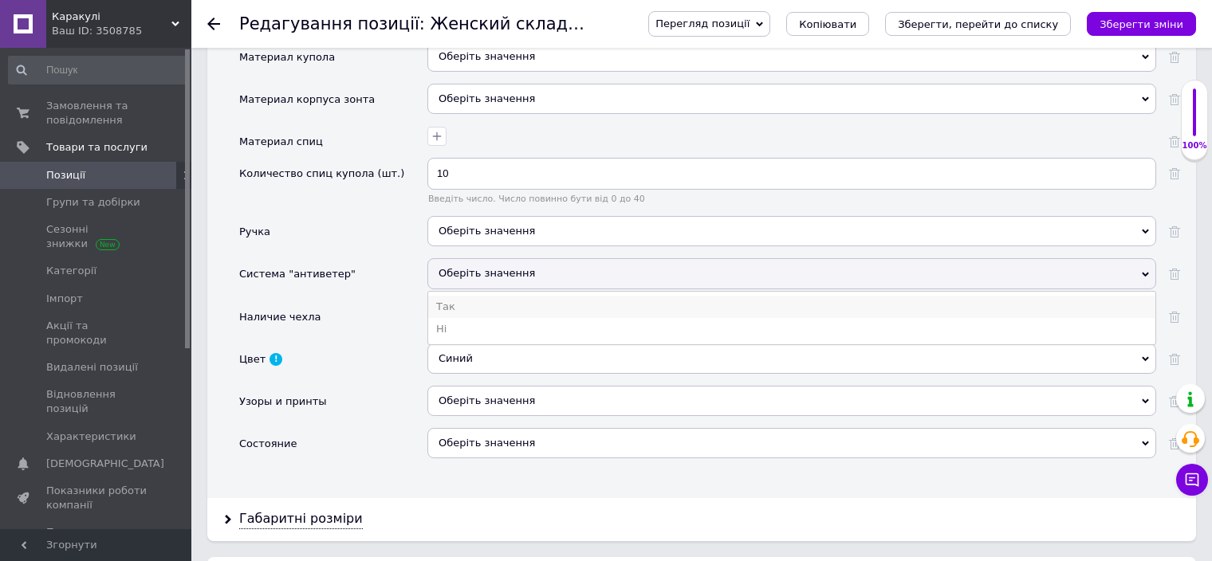
click at [472, 296] on li "Так" at bounding box center [791, 307] width 727 height 22
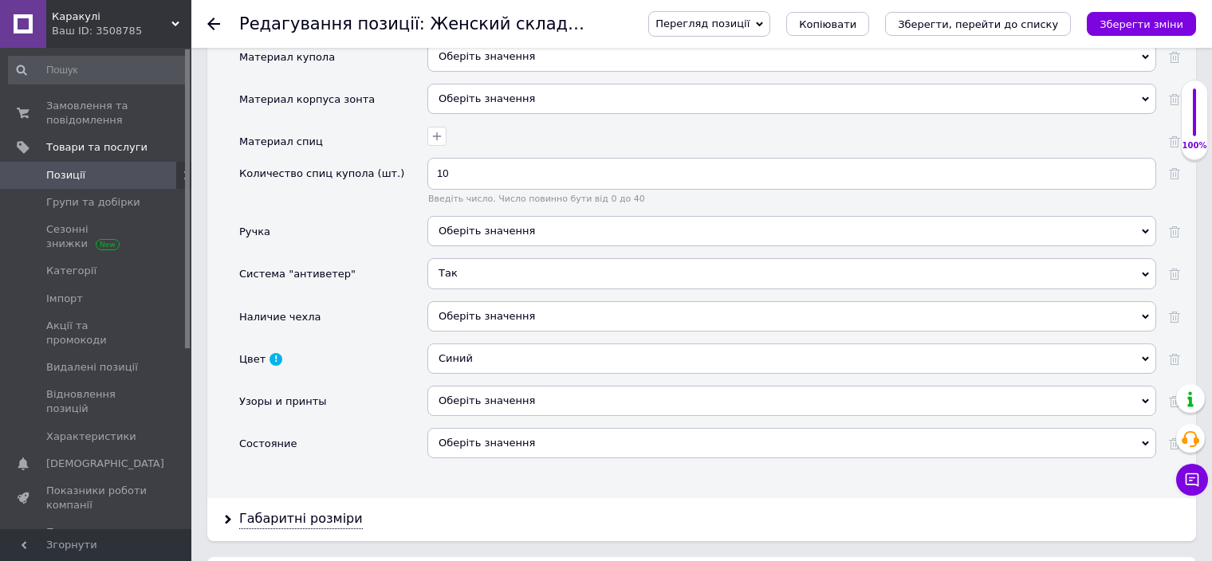
click at [472, 304] on span "Оберіть значення" at bounding box center [791, 316] width 729 height 30
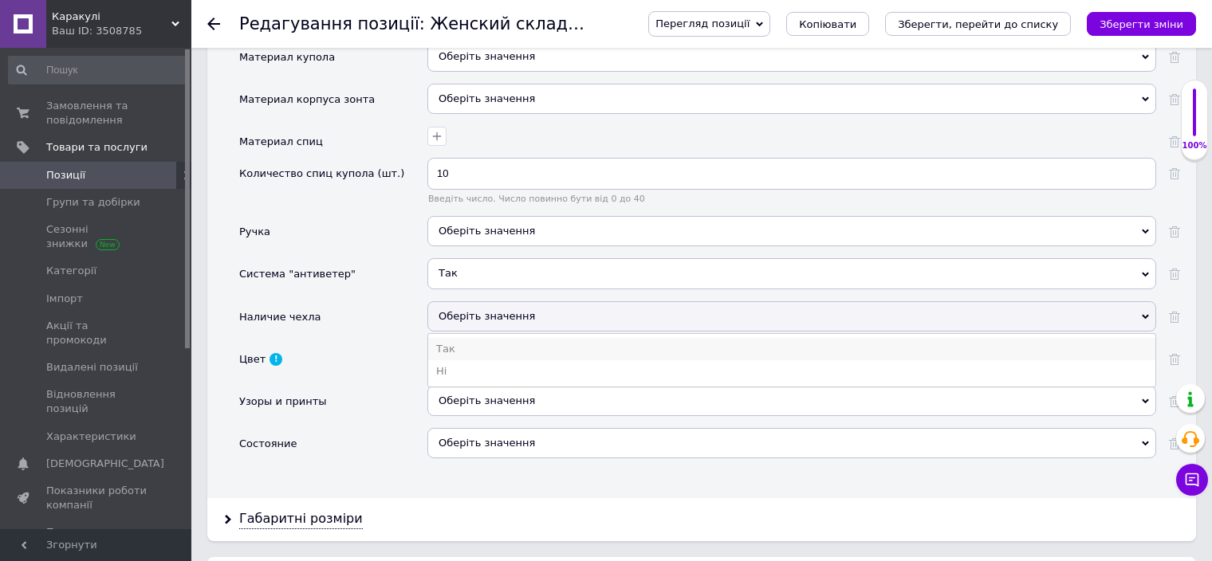
click at [473, 338] on li "Так" at bounding box center [791, 349] width 727 height 22
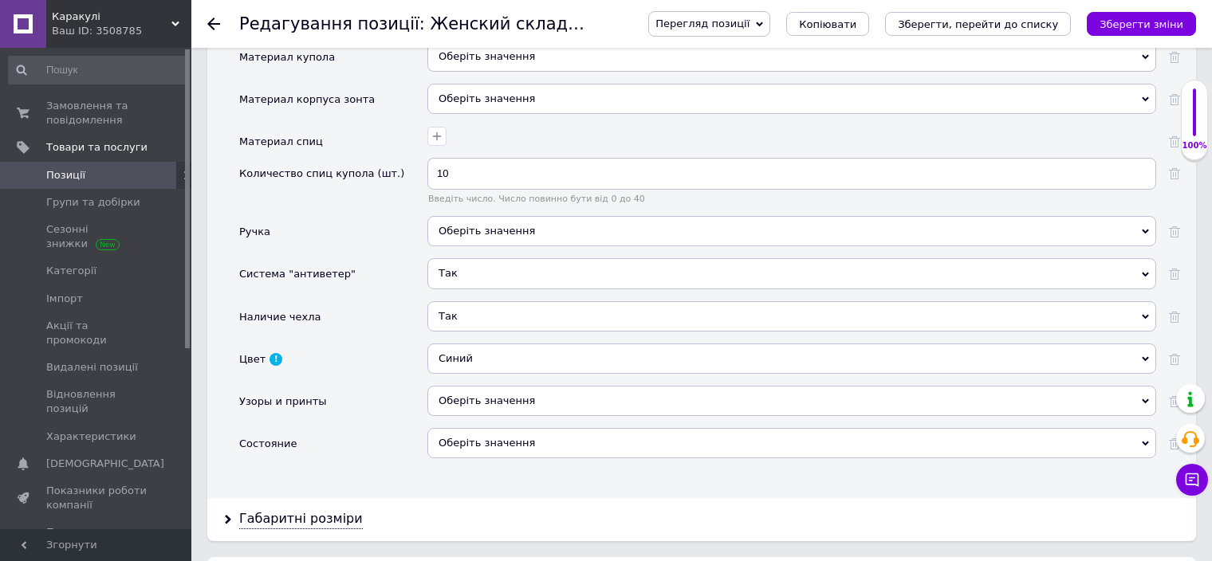
click at [458, 387] on div "Оберіть значення" at bounding box center [791, 401] width 729 height 30
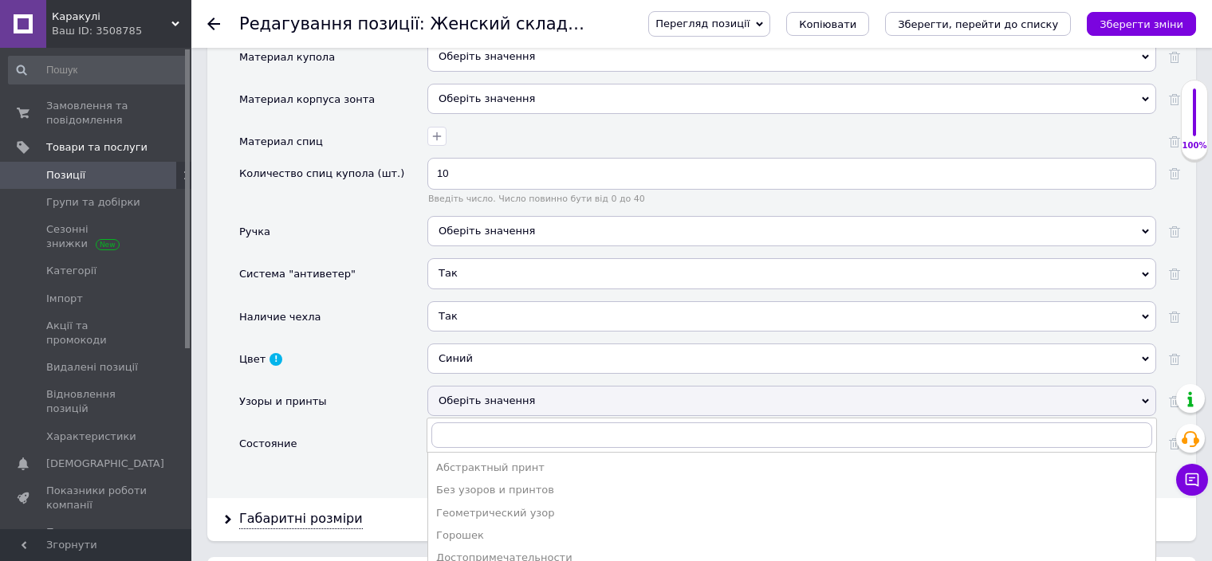
click at [391, 387] on div "Узоры и принты" at bounding box center [333, 407] width 188 height 42
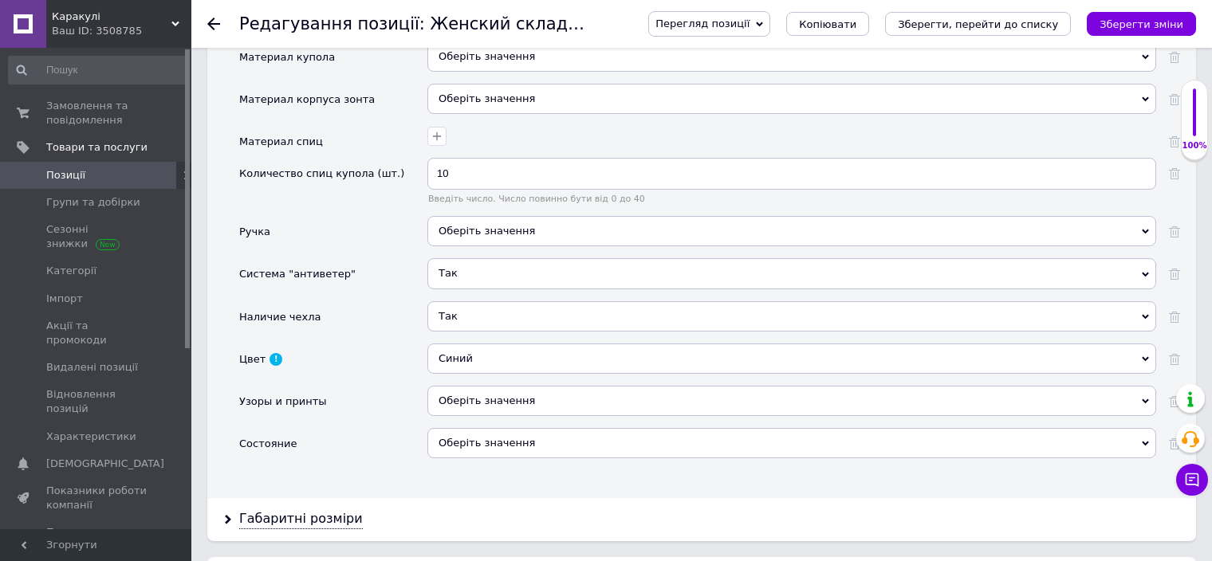
click at [488, 428] on div "Оберіть значення" at bounding box center [791, 443] width 729 height 30
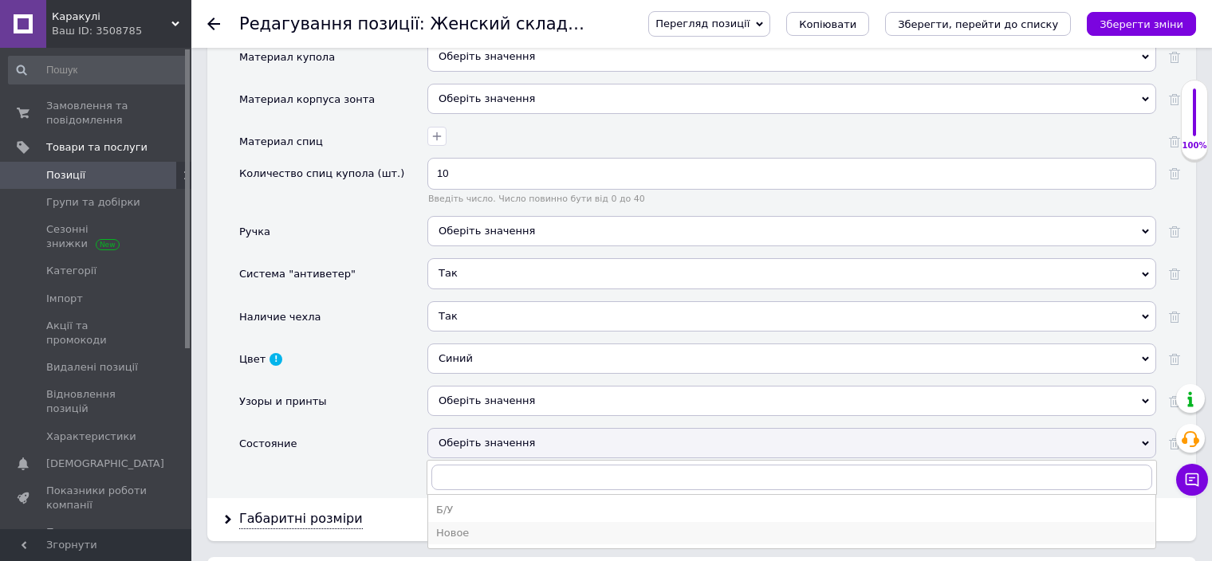
click at [485, 526] on div "Новое" at bounding box center [791, 533] width 711 height 14
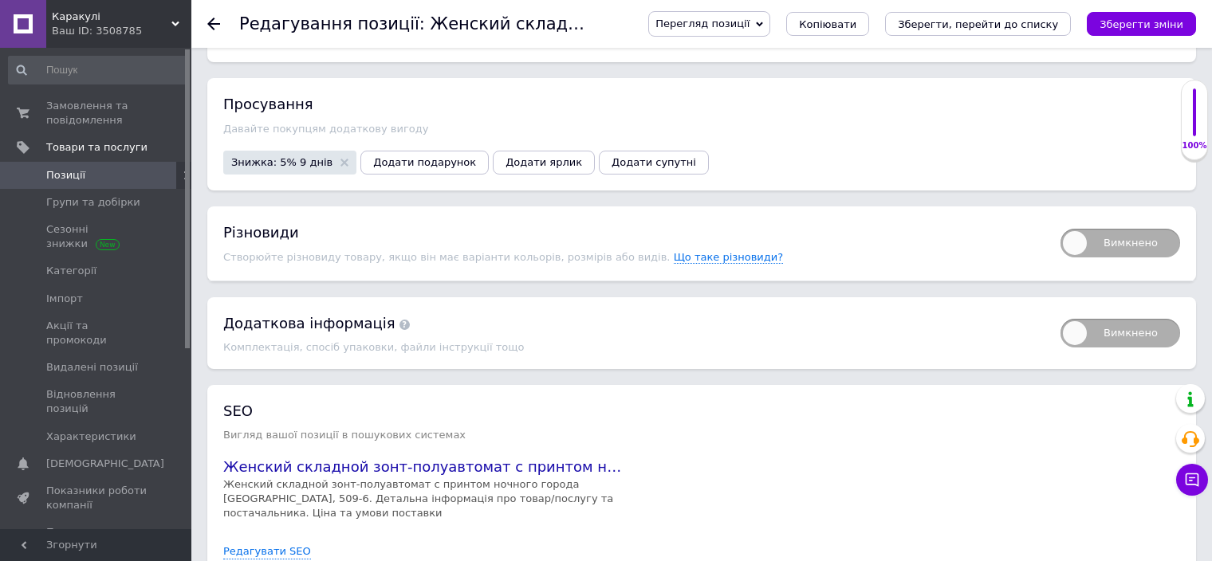
scroll to position [2551, 0]
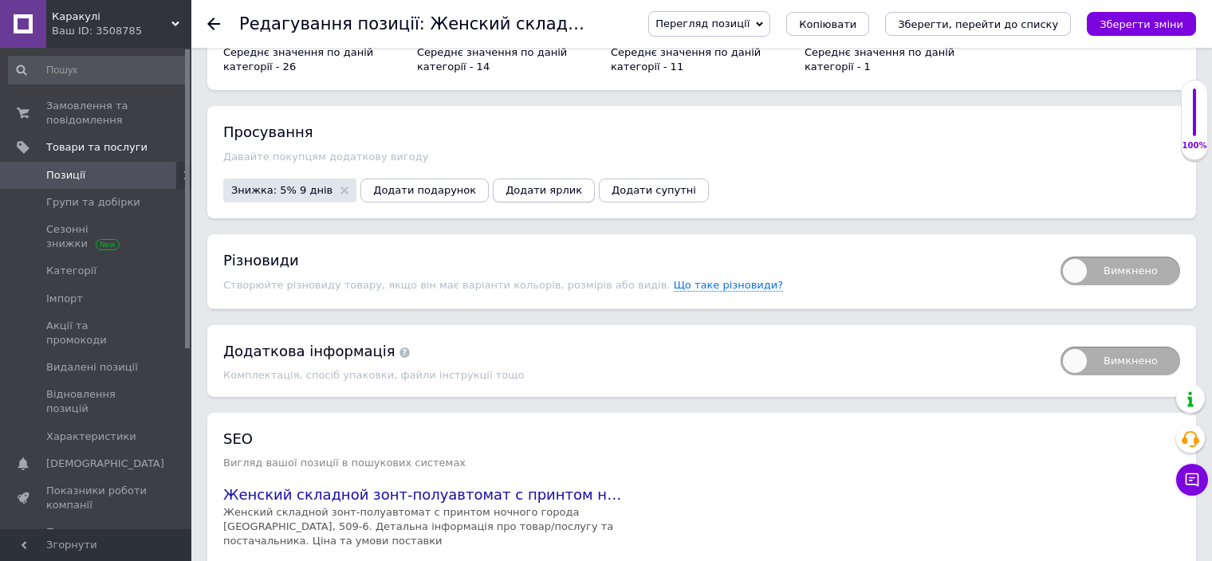
click at [520, 184] on span "Додати ярлик" at bounding box center [543, 190] width 77 height 12
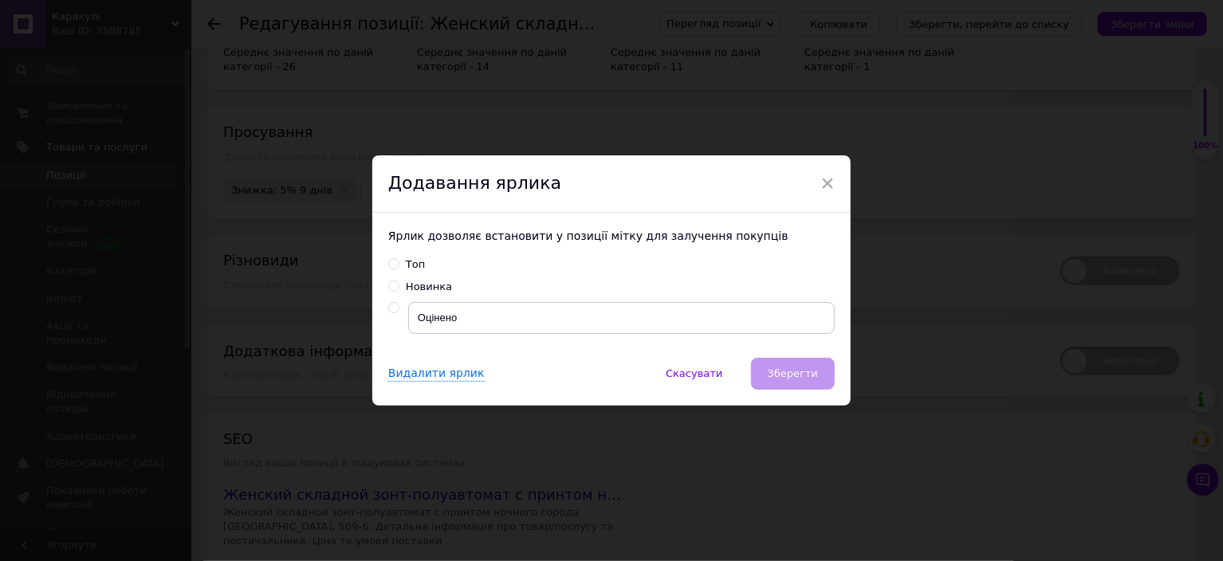
click at [430, 287] on div "Новинка" at bounding box center [429, 287] width 46 height 14
click at [399, 287] on input "Новинка" at bounding box center [393, 286] width 10 height 10
radio input "true"
click at [388, 262] on input "Топ" at bounding box center [393, 263] width 10 height 10
radio input "true"
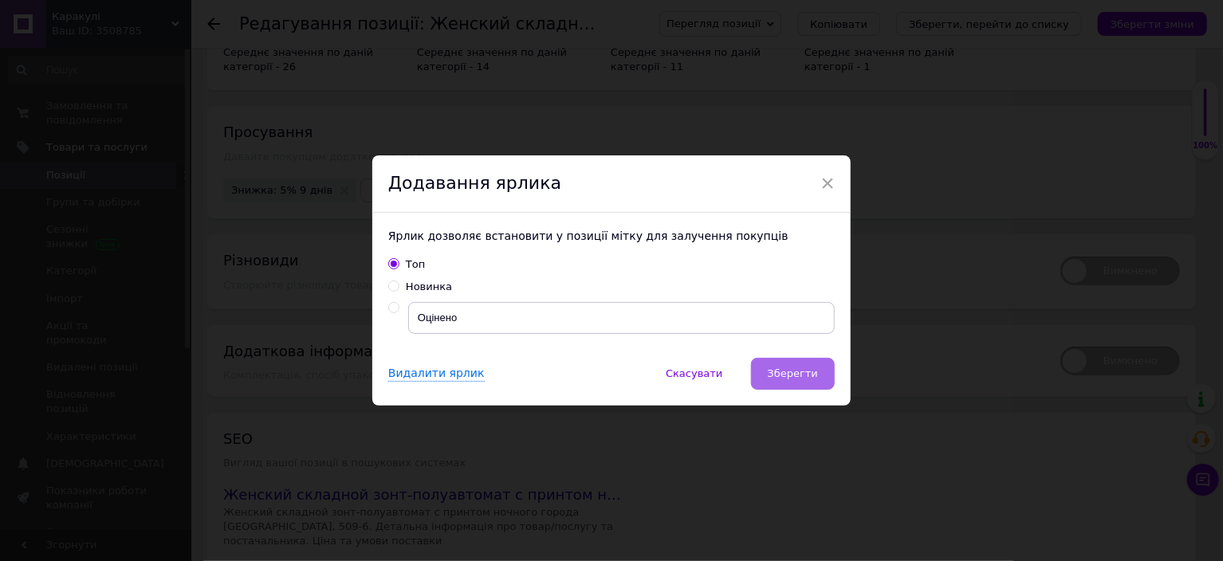
click at [768, 361] on button "Зберегти" at bounding box center [793, 374] width 84 height 32
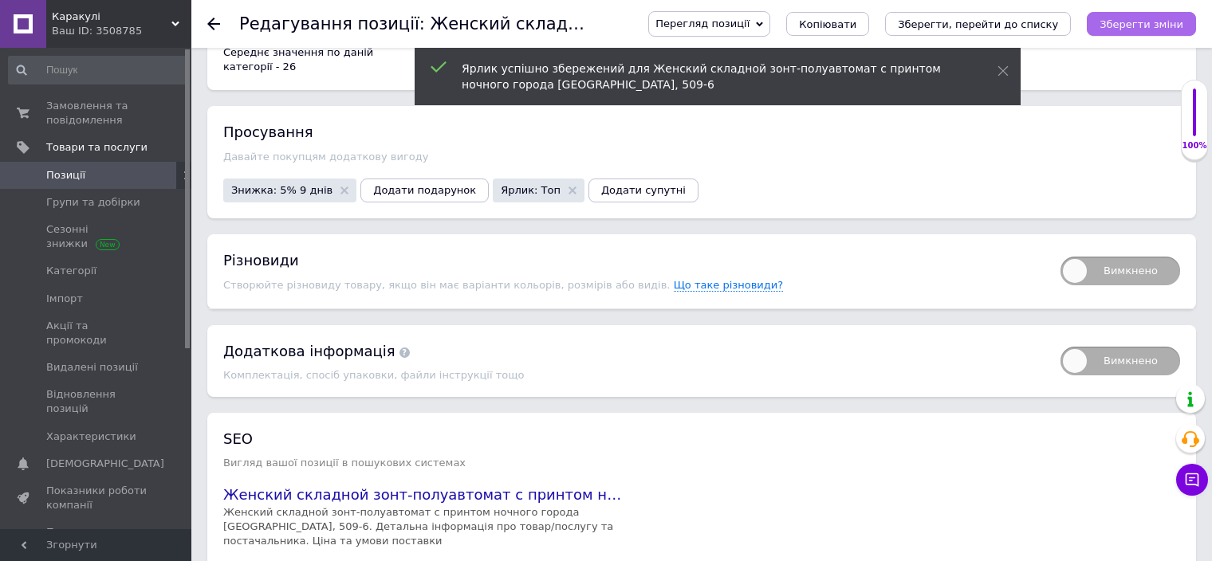
click at [1140, 22] on icon "Зберегти зміни" at bounding box center [1141, 24] width 84 height 12
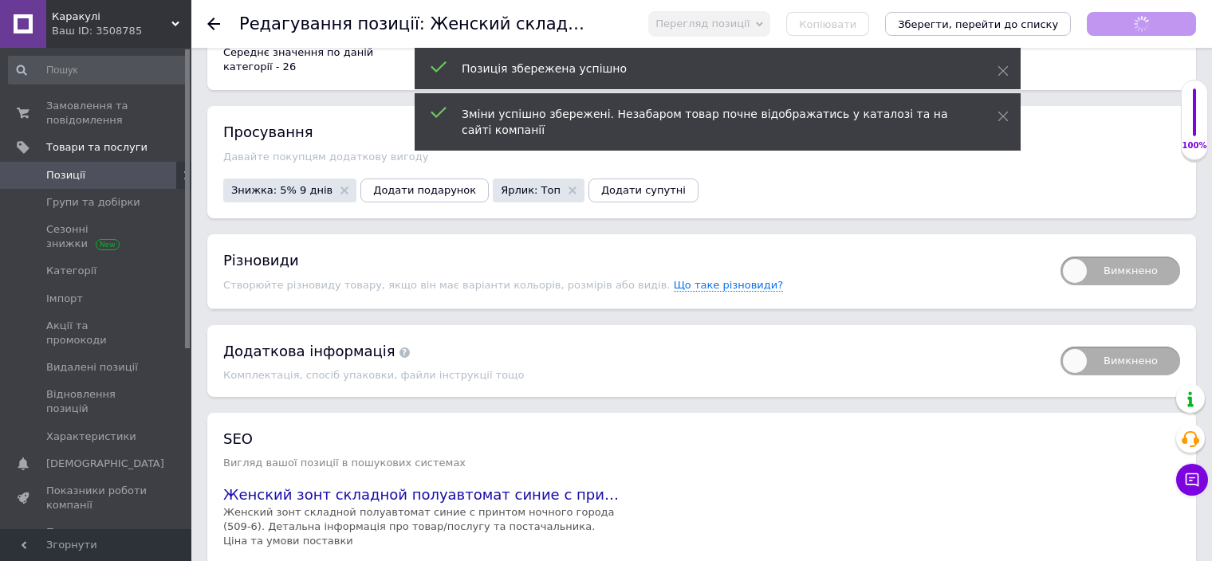
click at [216, 24] on use at bounding box center [213, 24] width 13 height 13
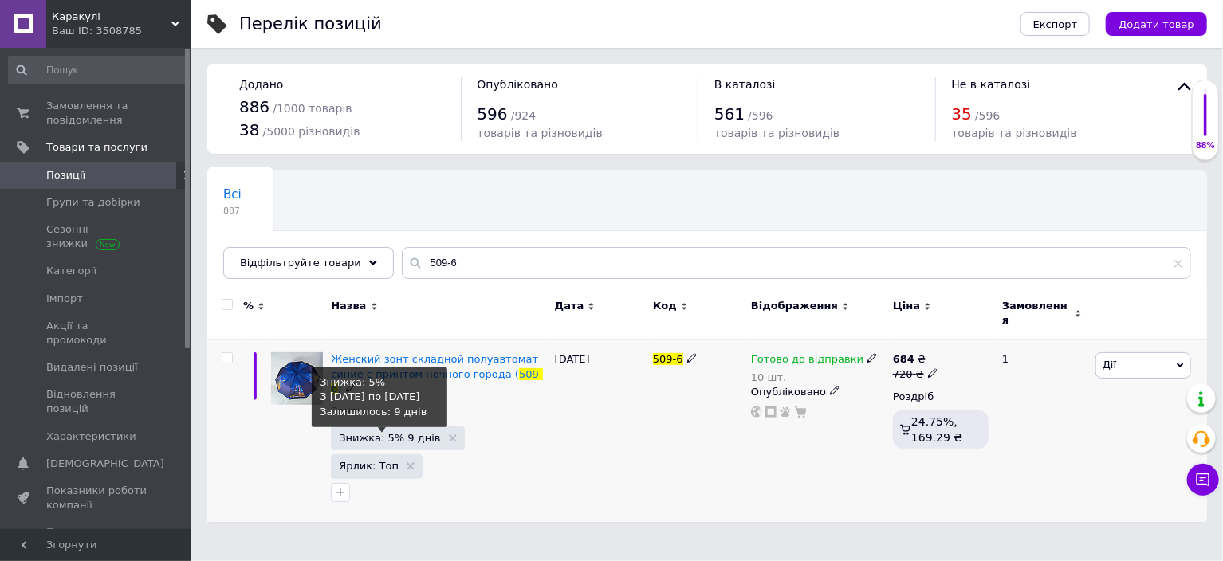
click at [378, 433] on span "Знижка: 5% 9 днів" at bounding box center [389, 438] width 101 height 10
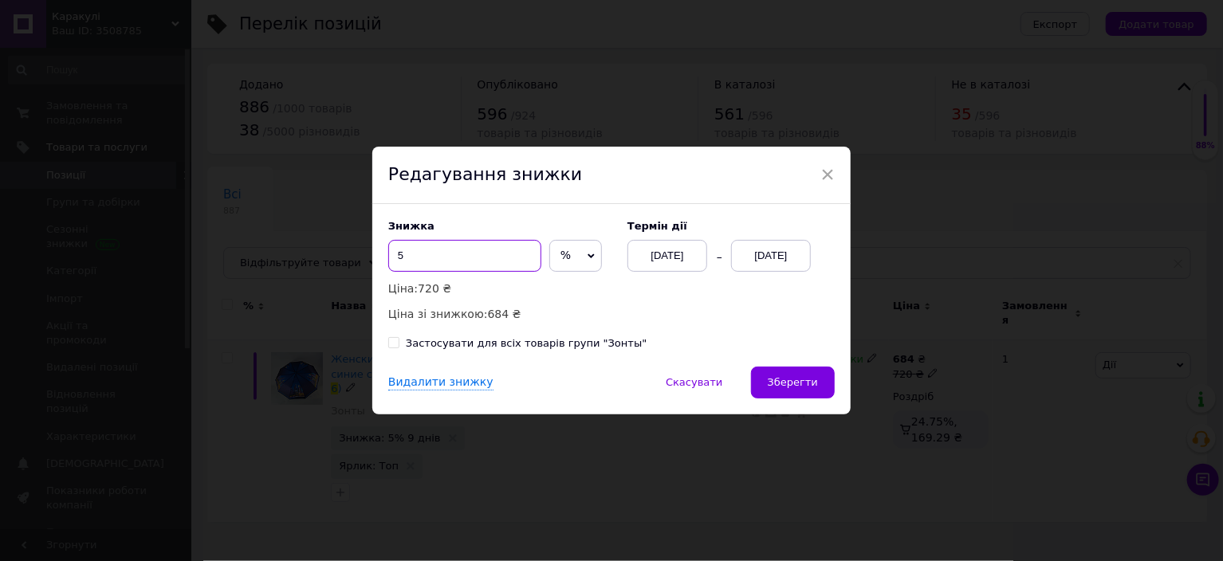
click at [421, 249] on input "5" at bounding box center [464, 256] width 153 height 32
type input "1"
type input "20"
click at [781, 377] on span "Зберегти" at bounding box center [793, 382] width 50 height 12
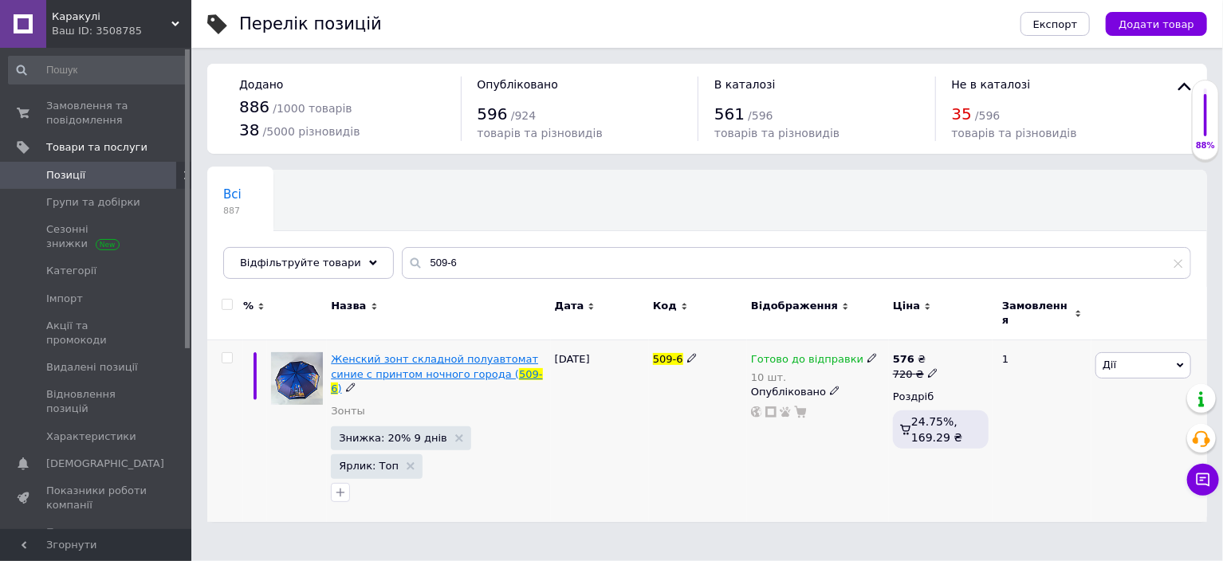
click at [373, 367] on span "Женский зонт складной полуавтомат синие с принтом ночного города (" at bounding box center [434, 366] width 207 height 26
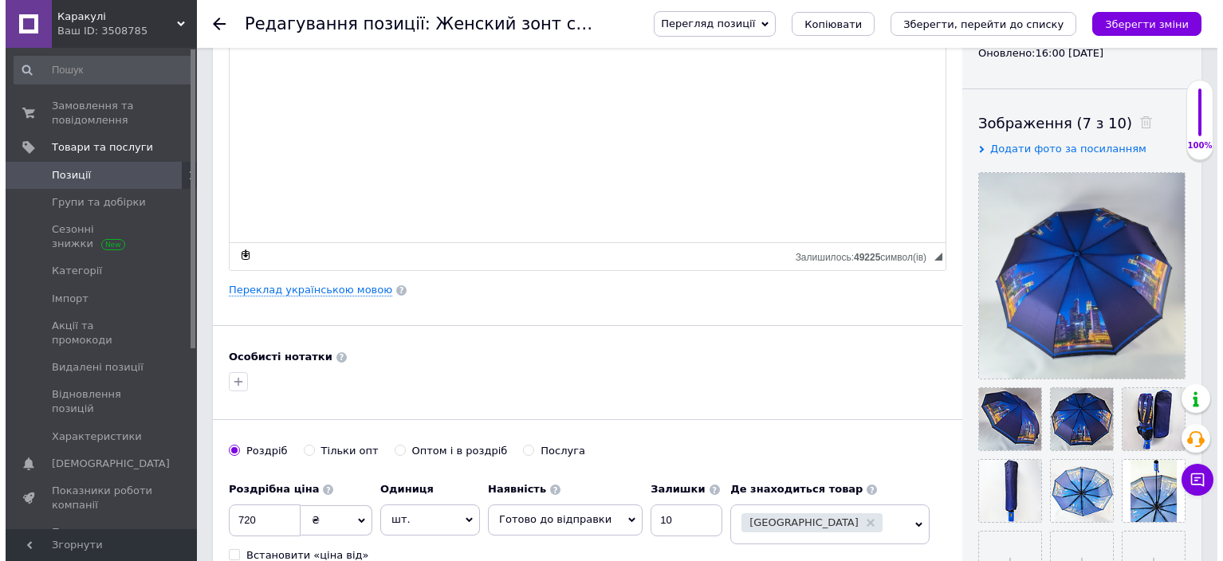
scroll to position [319, 0]
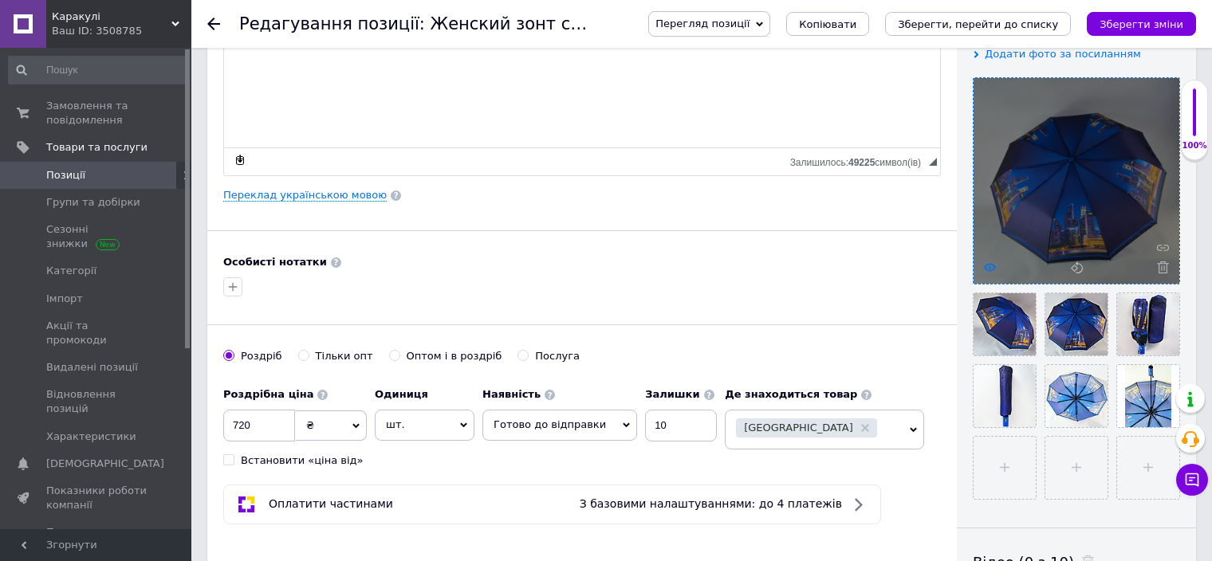
click at [994, 265] on icon at bounding box center [990, 267] width 12 height 12
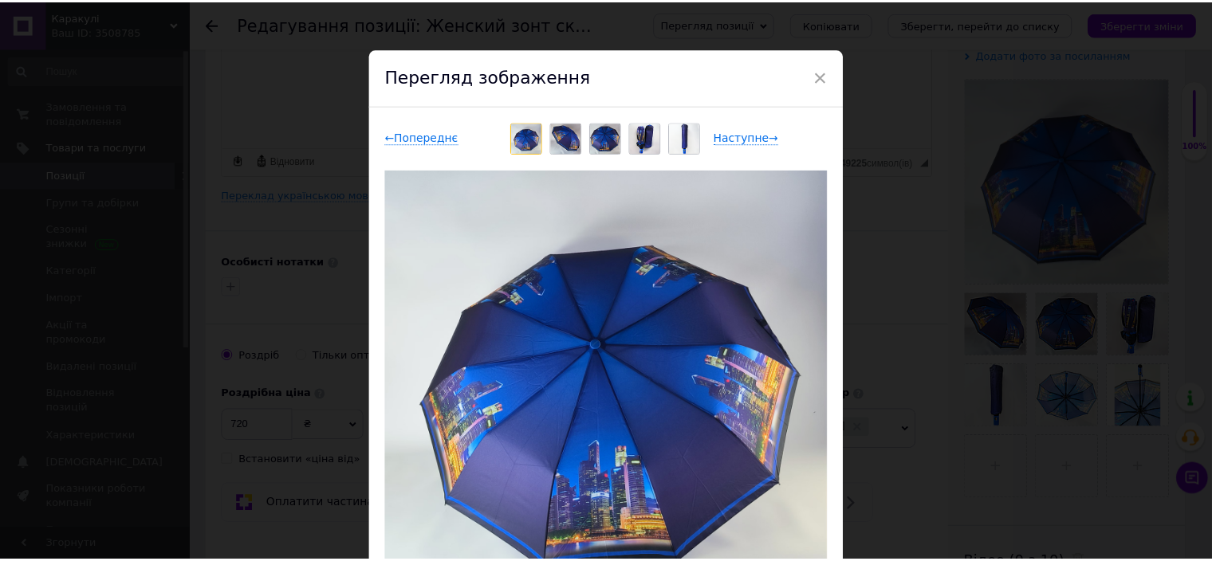
scroll to position [0, 0]
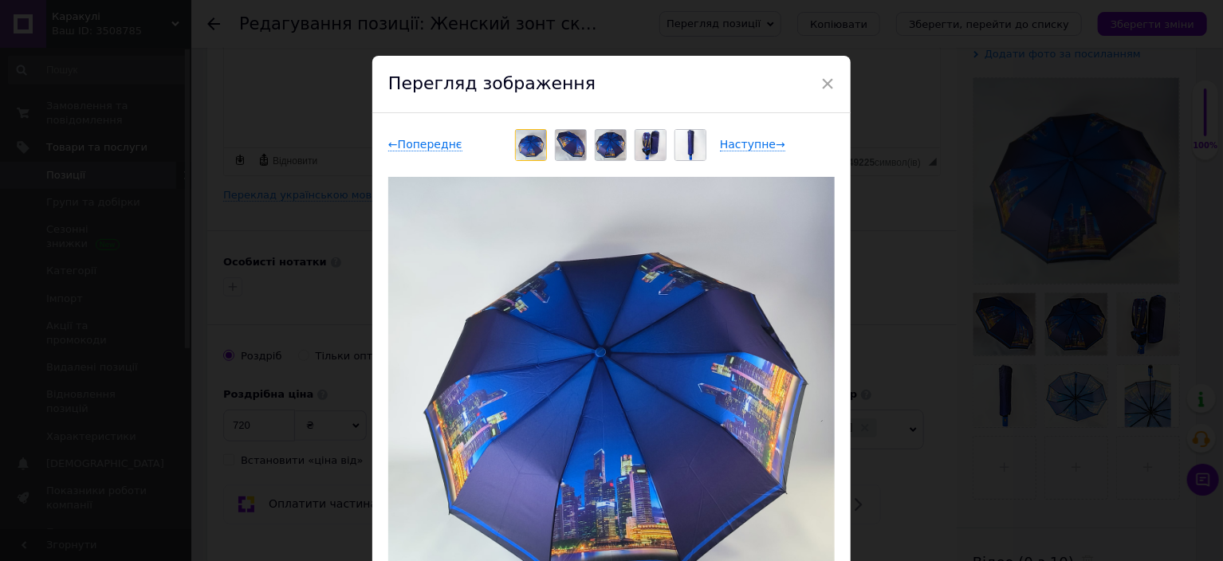
click at [960, 227] on div "× Перегляд зображення ← Попереднє Наступне → Видалити зображення Видалити всі з…" at bounding box center [611, 280] width 1223 height 561
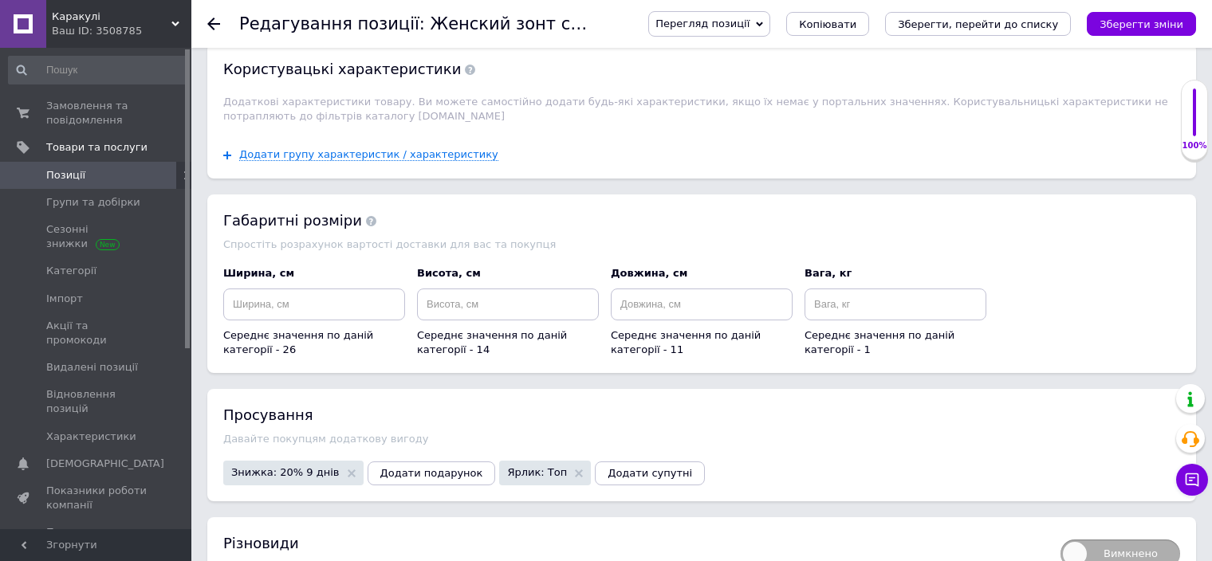
scroll to position [1674, 0]
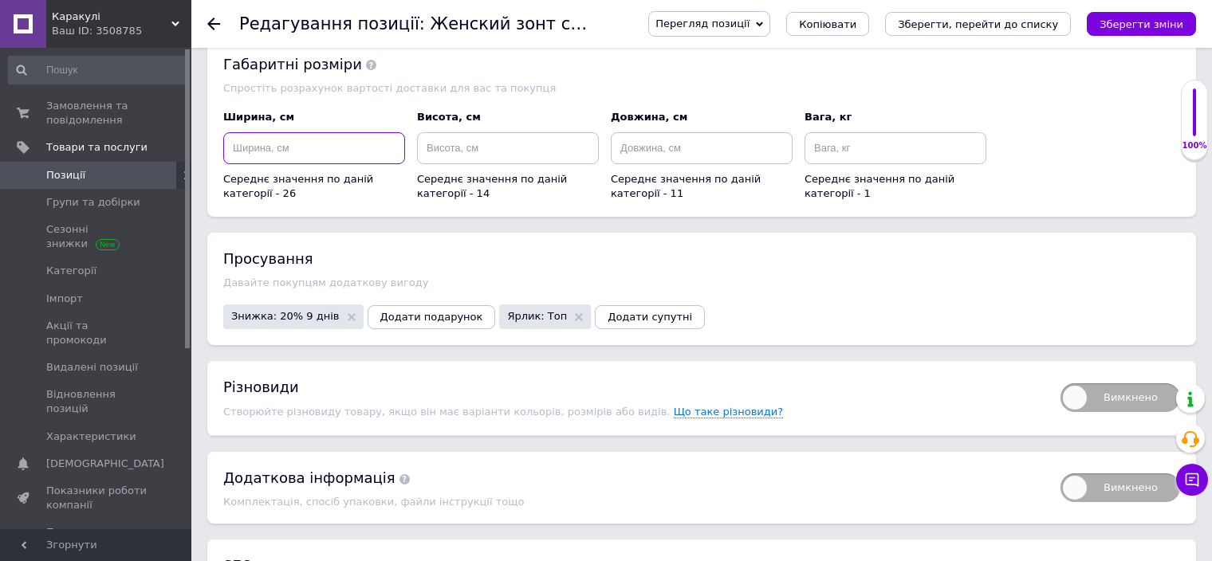
click at [269, 143] on input at bounding box center [314, 148] width 182 height 32
type input "10"
click at [469, 132] on input at bounding box center [508, 148] width 182 height 32
type input "14"
click at [709, 132] on input at bounding box center [702, 148] width 182 height 32
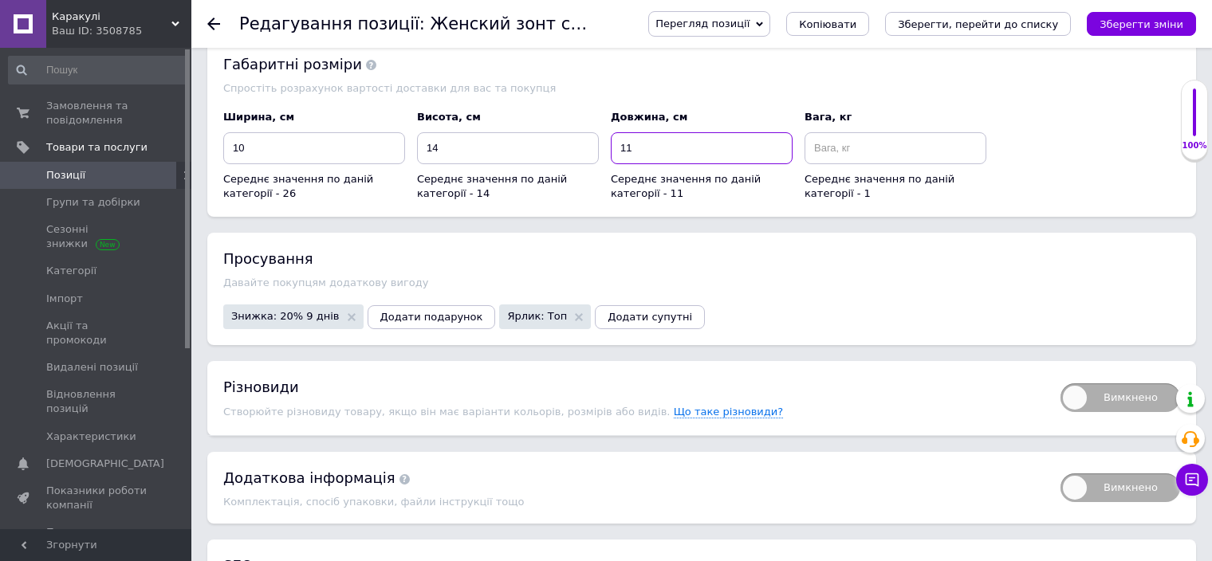
type input "11"
click at [902, 132] on input at bounding box center [895, 148] width 182 height 32
type input "0.3"
click at [1013, 112] on div "Ширина, см 10 Середнє значення по даній категорії - 26 Висота, см 14 Середнє зн…" at bounding box center [702, 156] width 968 height 104
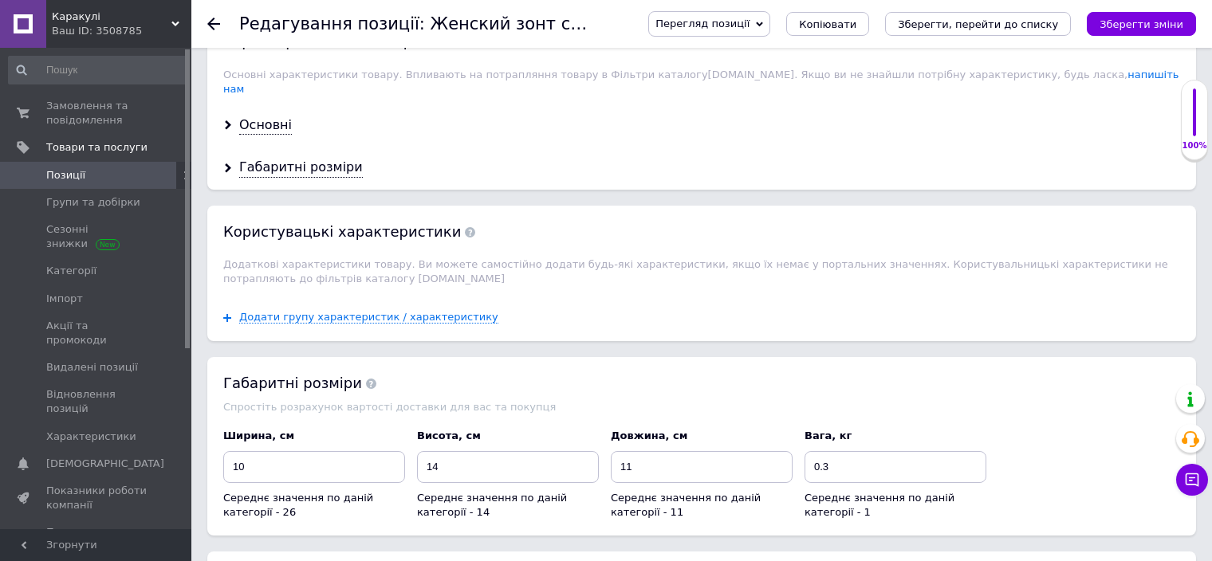
scroll to position [877, 0]
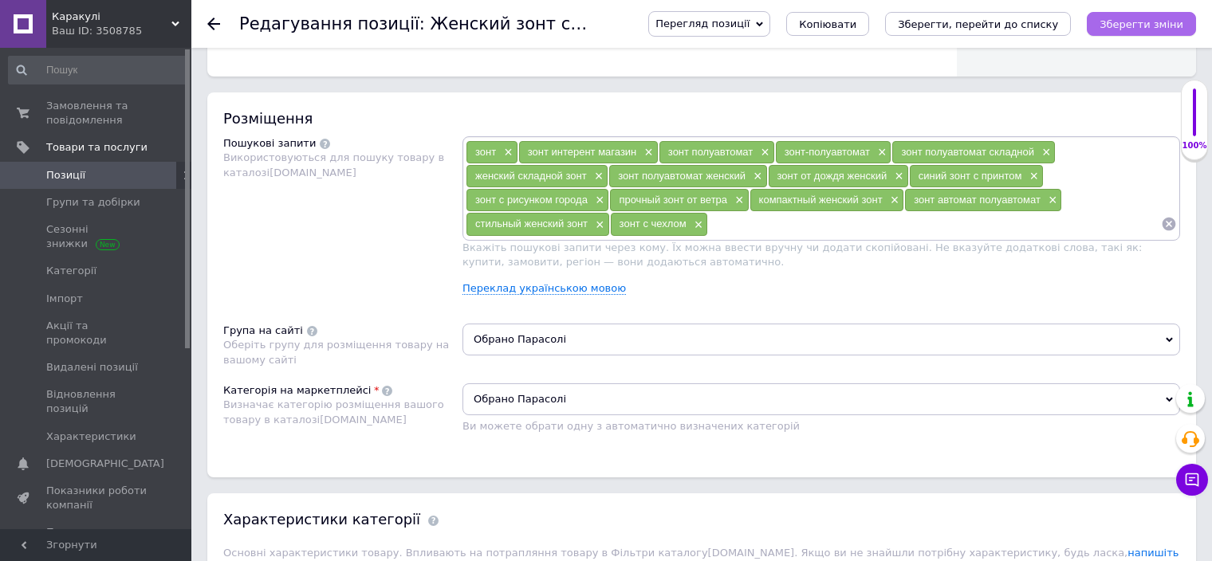
click at [1137, 18] on icon "Зберегти зміни" at bounding box center [1141, 24] width 84 height 12
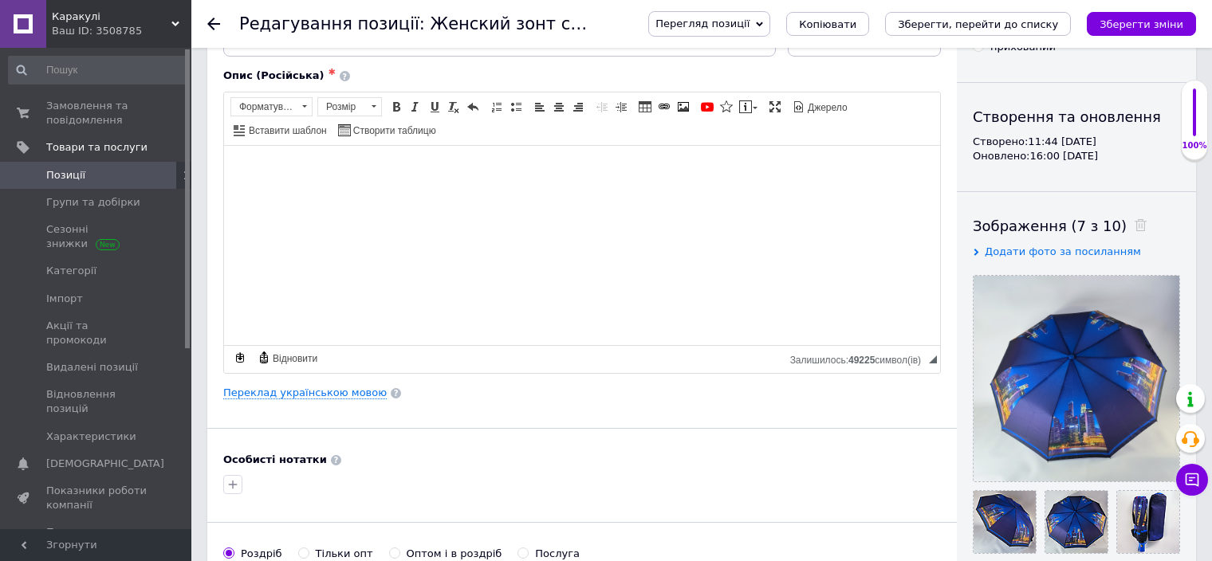
scroll to position [399, 0]
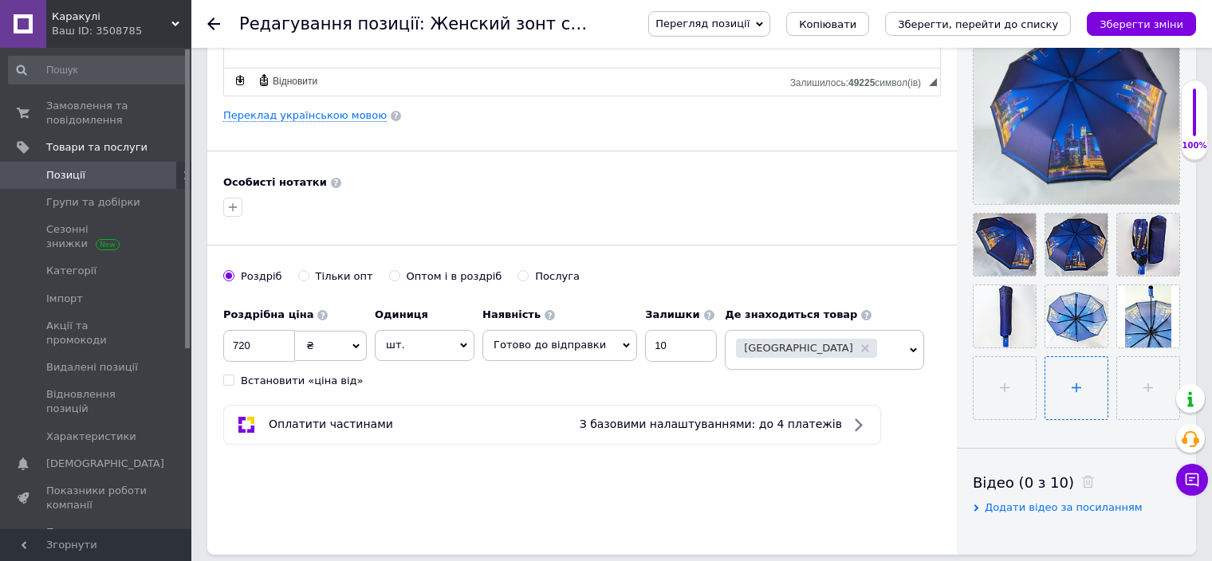
click at [1074, 384] on input "file" at bounding box center [1076, 388] width 62 height 62
type input "C:\fakepath\зображення_2025-09-12_163651151.png"
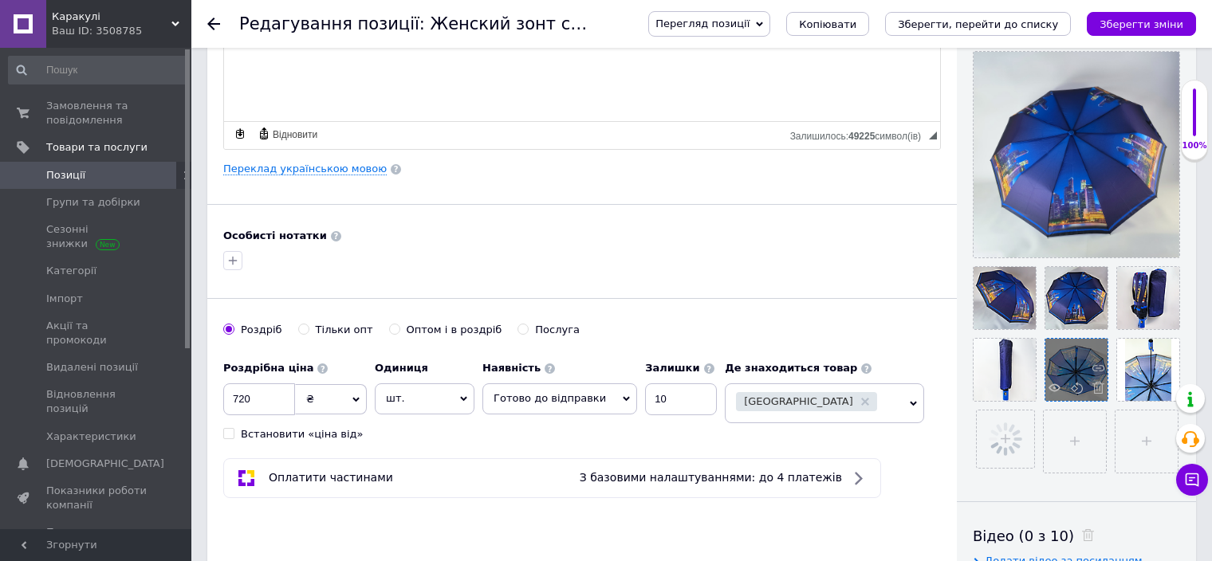
scroll to position [319, 0]
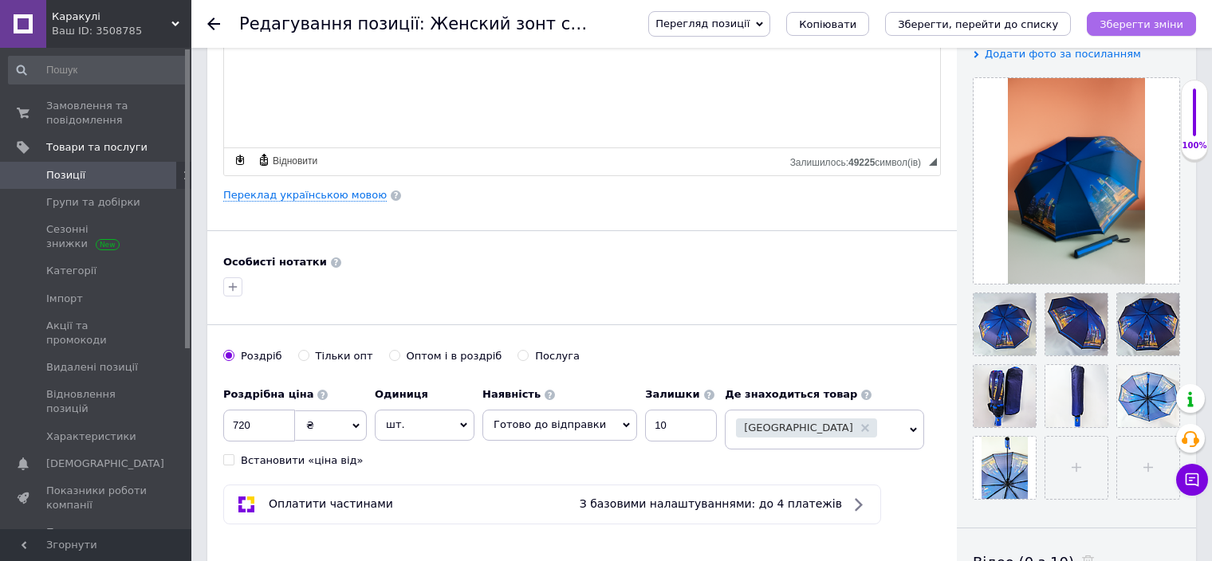
click at [1174, 22] on icon "Зберегти зміни" at bounding box center [1141, 24] width 84 height 12
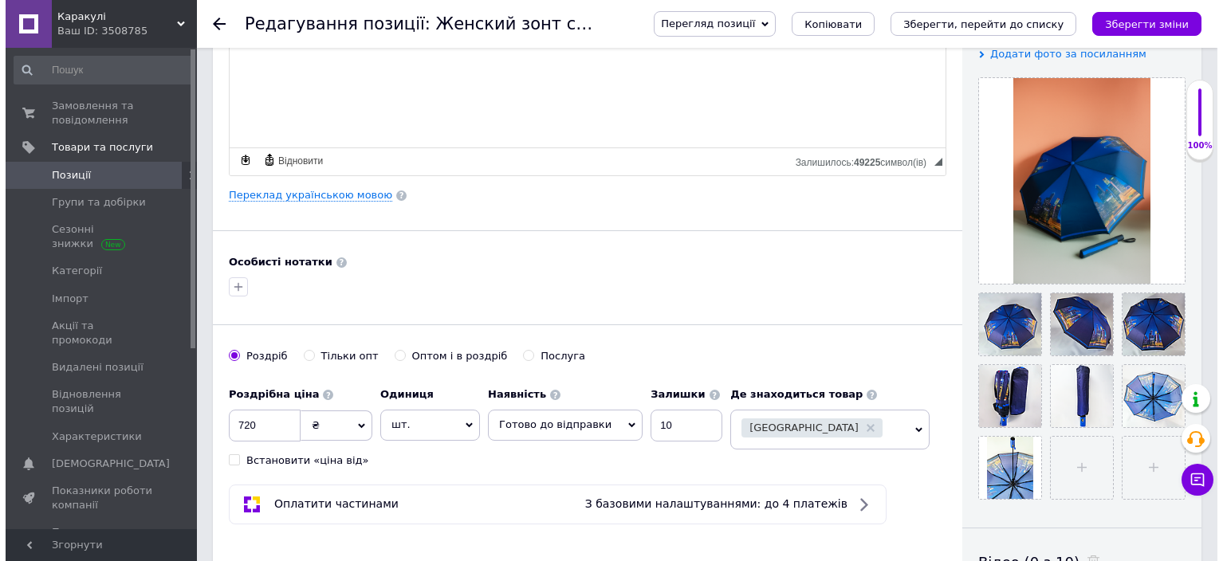
scroll to position [0, 0]
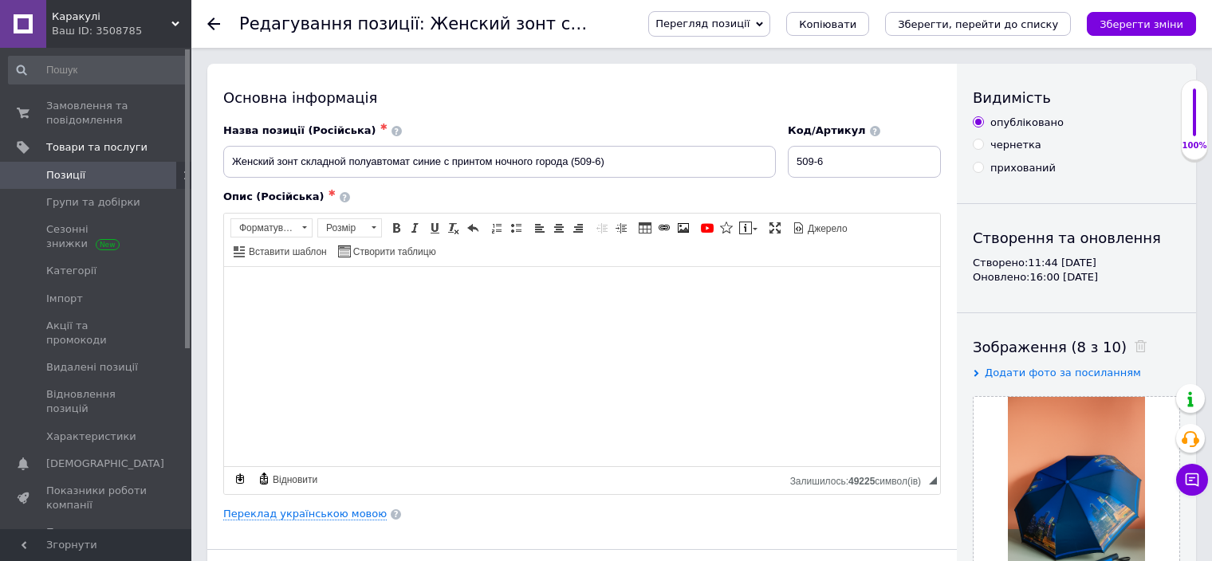
click at [214, 23] on use at bounding box center [213, 24] width 13 height 13
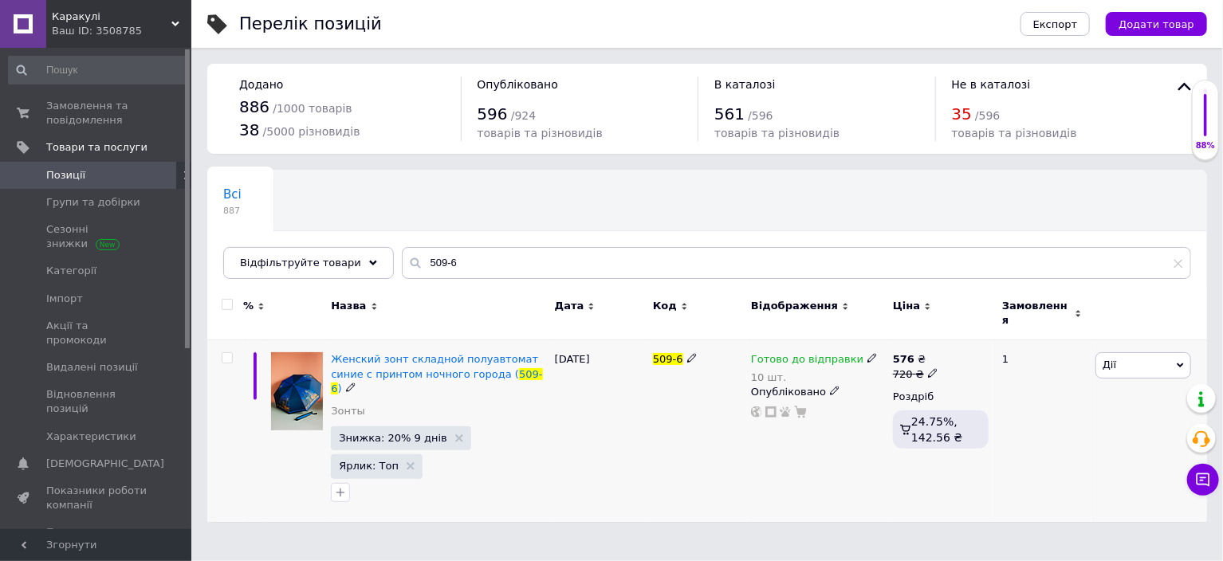
click at [928, 368] on use at bounding box center [932, 372] width 9 height 9
click at [965, 339] on input "720" at bounding box center [1007, 349] width 121 height 32
type input "980"
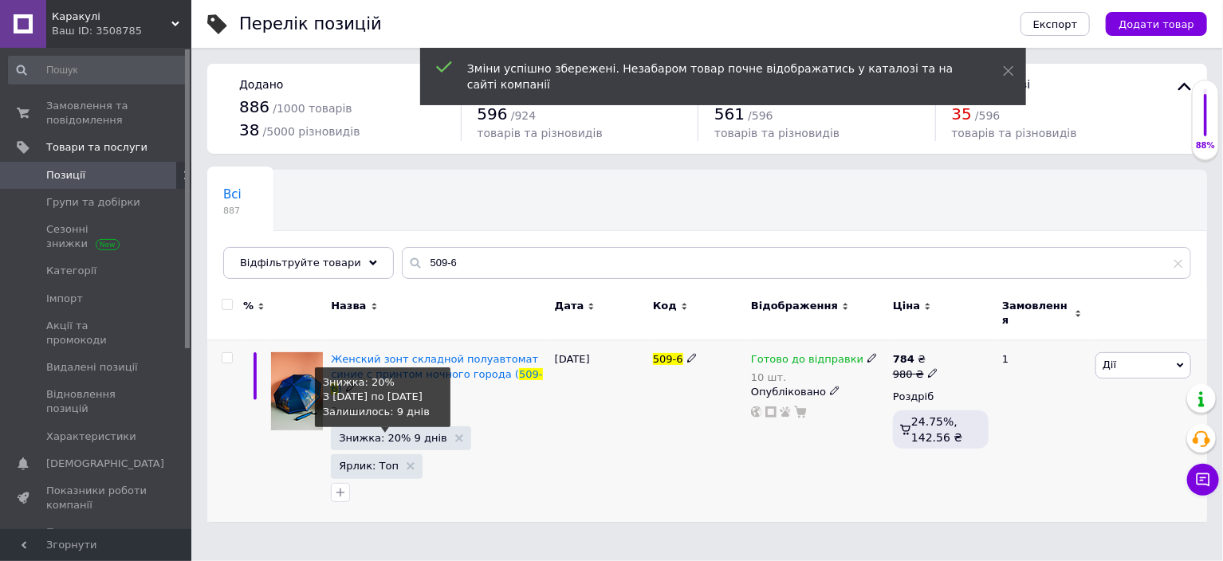
click at [403, 433] on span "Знижка: 20% 9 днів" at bounding box center [393, 438] width 108 height 10
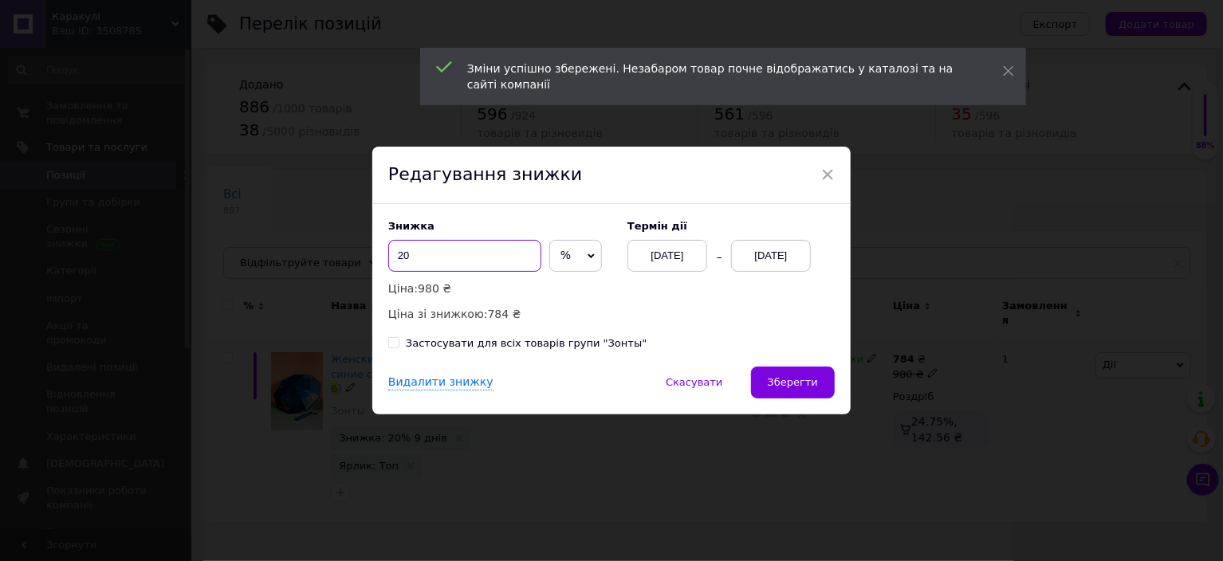
click at [439, 265] on input "20" at bounding box center [464, 256] width 153 height 32
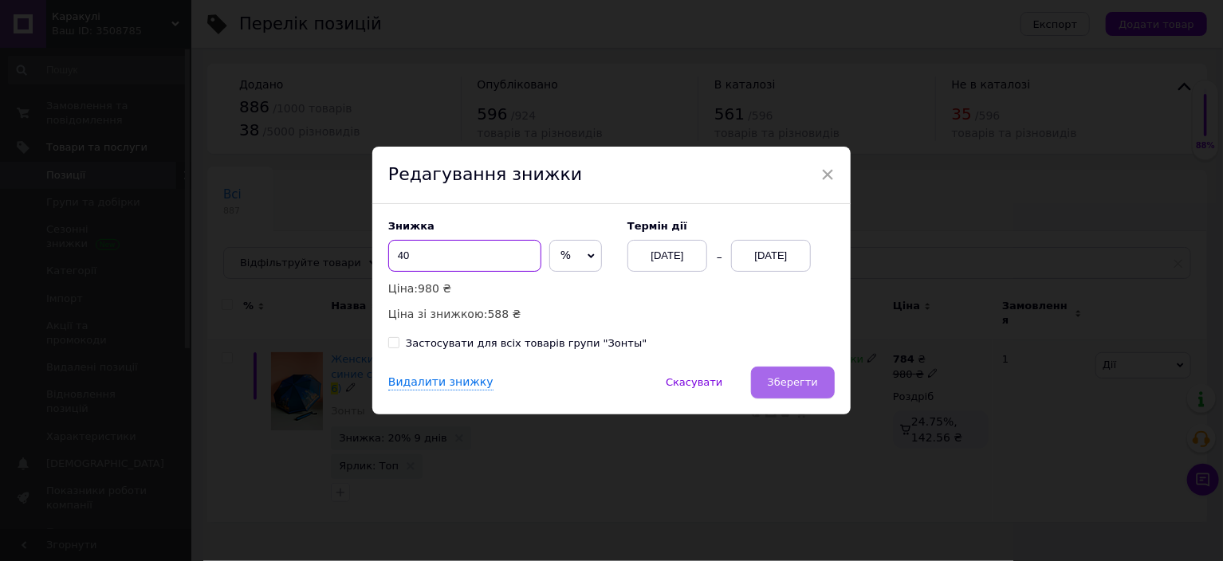
type input "40"
click at [767, 374] on button "Зберегти" at bounding box center [793, 383] width 84 height 32
